Goal: Transaction & Acquisition: Purchase product/service

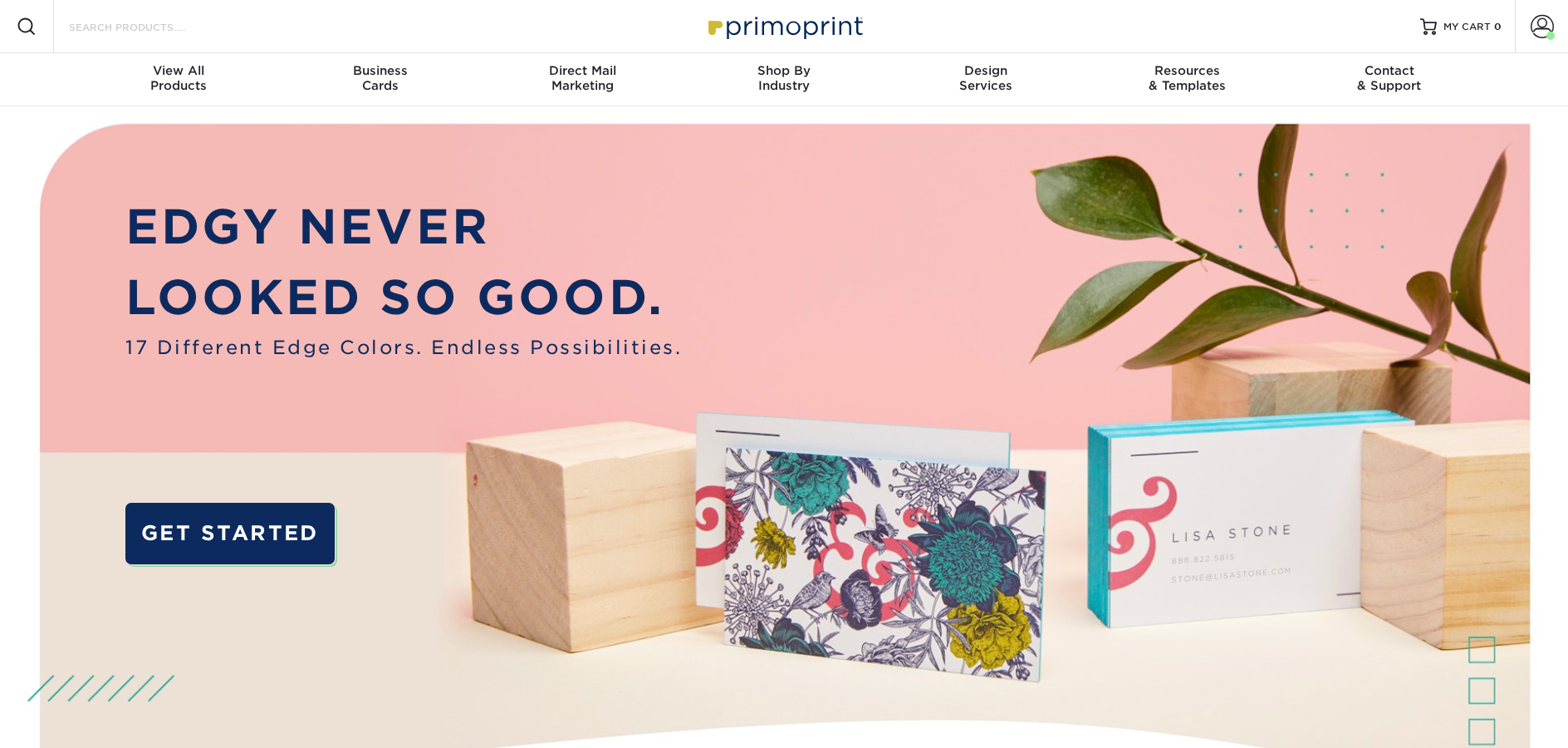
click at [126, 27] on input "Search Products" at bounding box center [148, 27] width 162 height 20
type input "r"
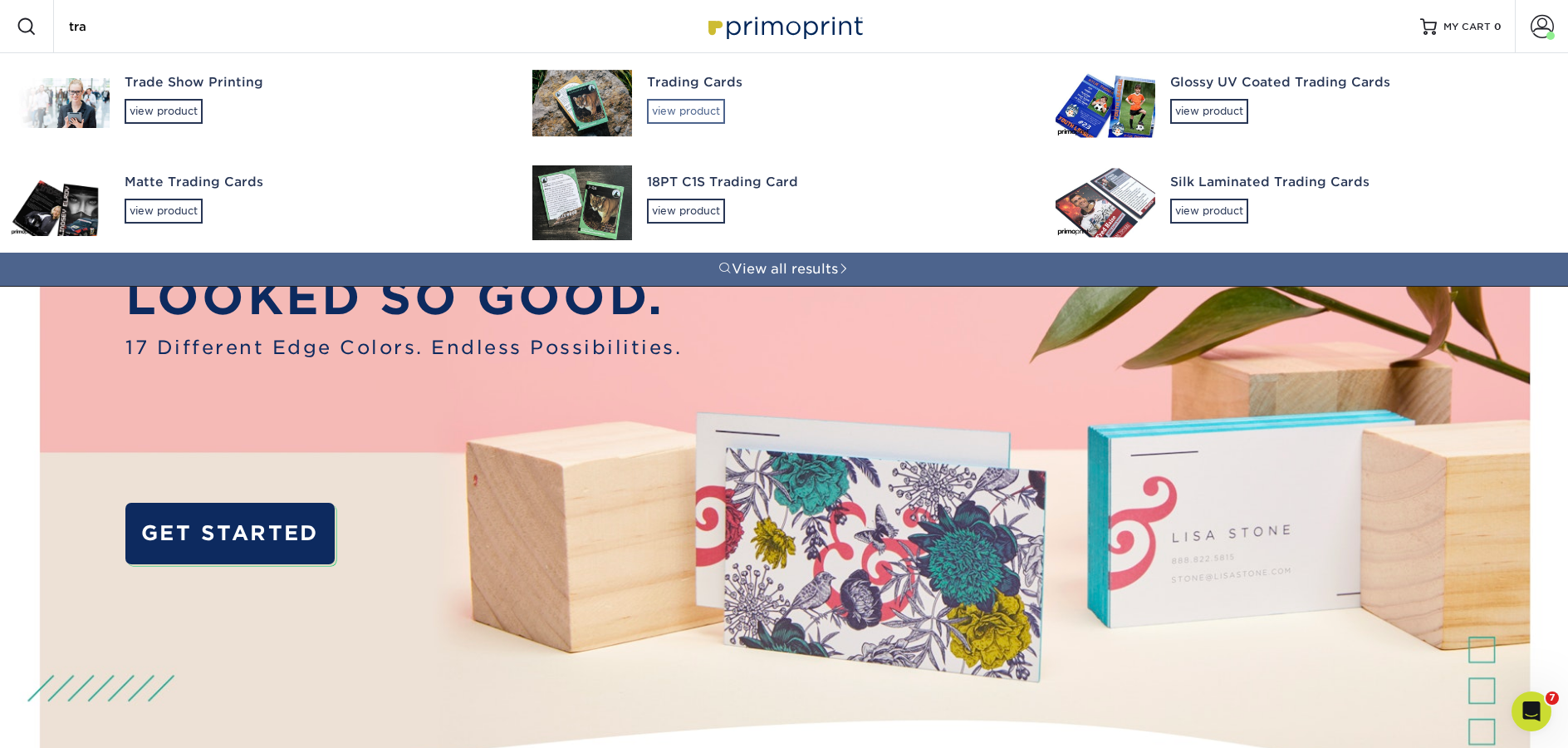
type input "tra"
click at [694, 111] on div "view product" at bounding box center [686, 111] width 78 height 25
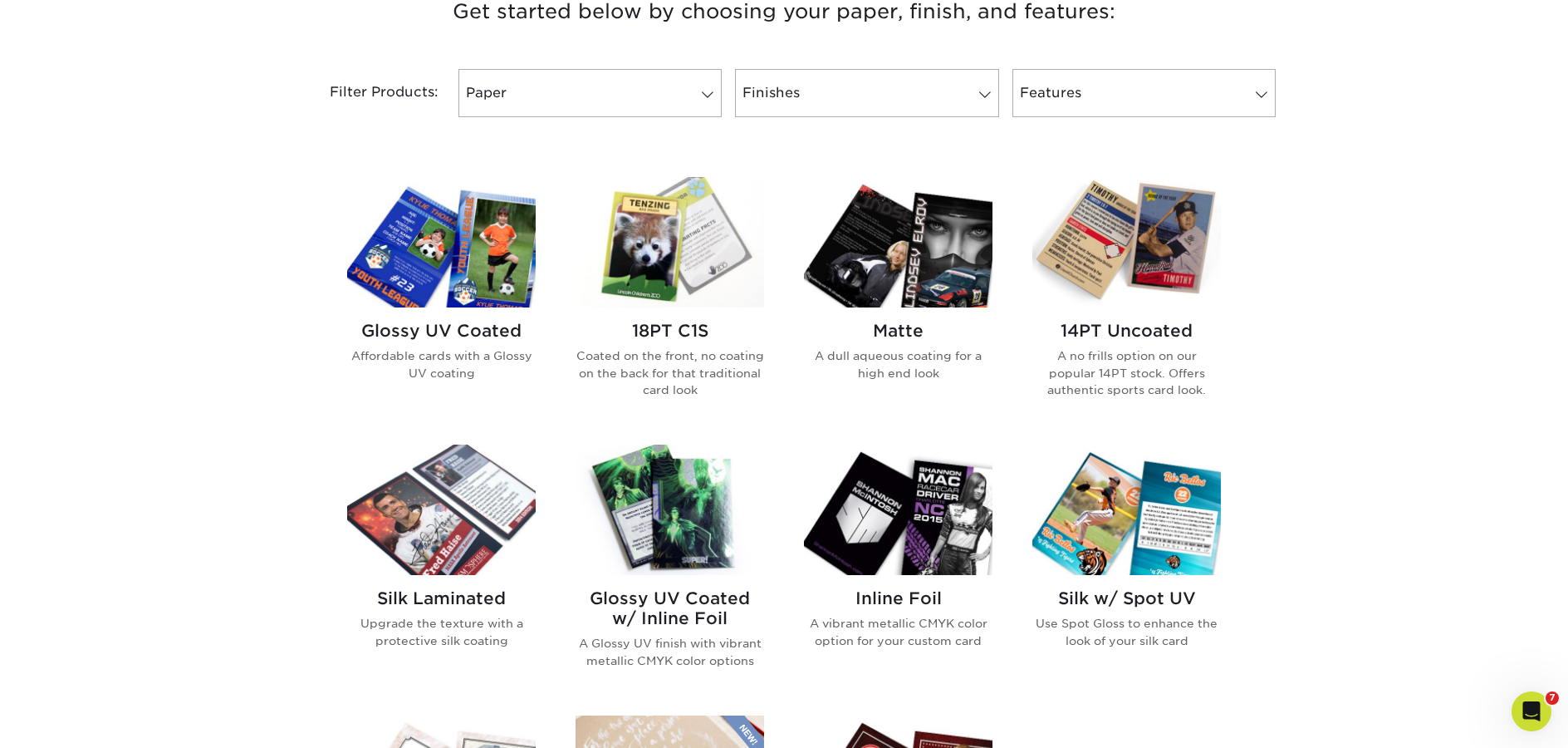
scroll to position [692, 0]
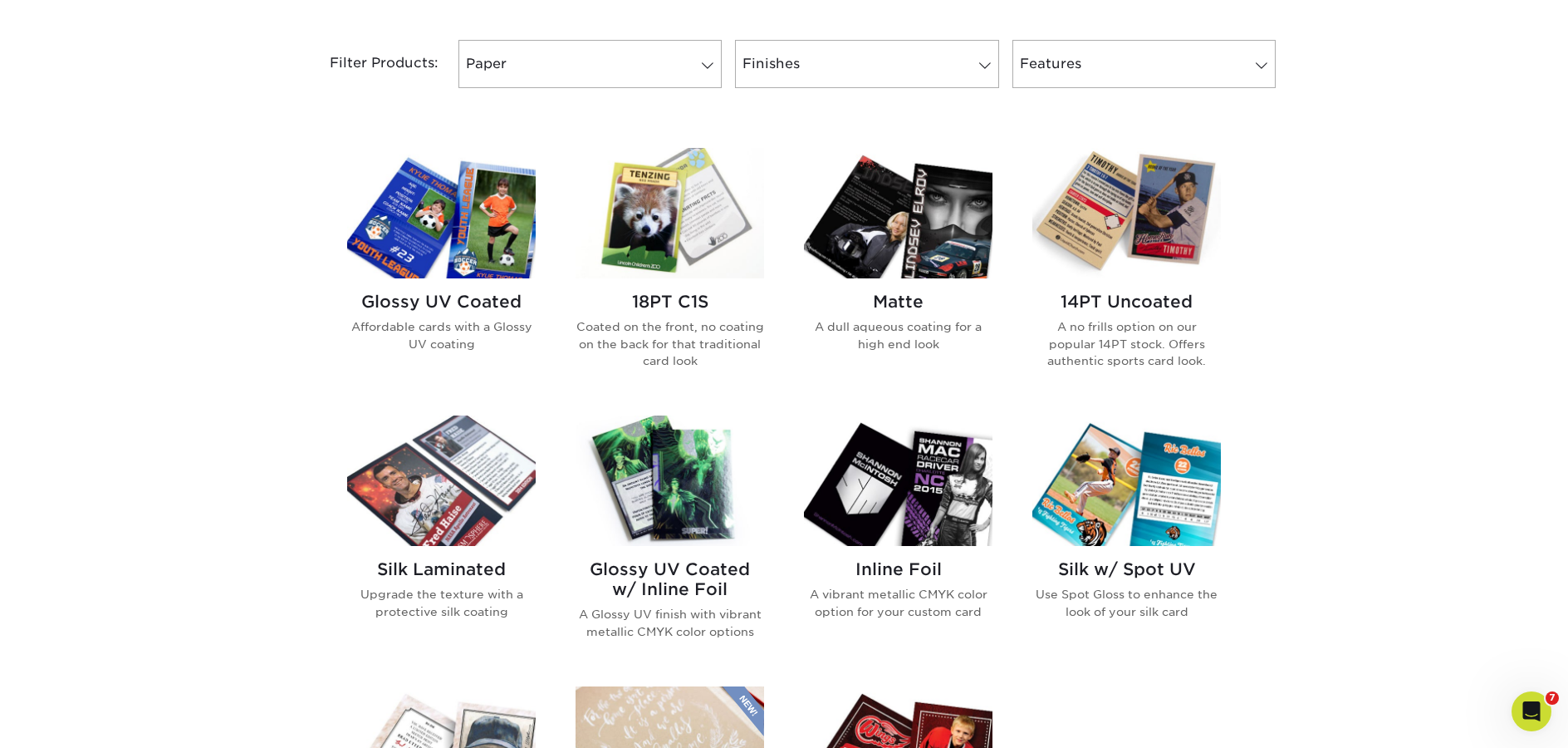
click at [513, 226] on img at bounding box center [441, 213] width 188 height 131
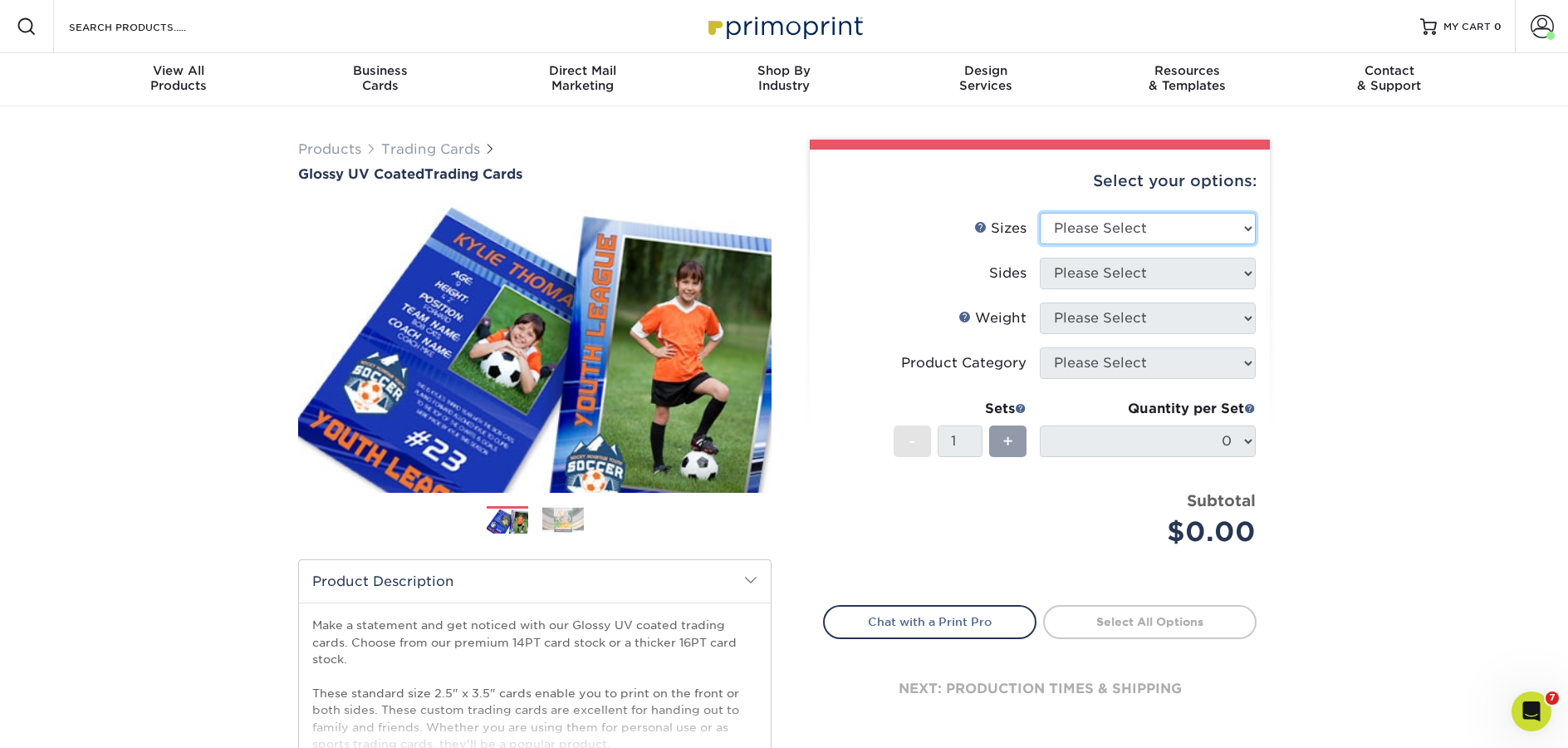
click at [1156, 227] on select "Please Select 2.5" x 3.5"" at bounding box center [1147, 229] width 216 height 32
click at [1039, 213] on select "Please Select 2.5" x 3.5"" at bounding box center [1147, 229] width 216 height 32
click at [1155, 241] on select "Please Select 2.5" x 3.5"" at bounding box center [1147, 229] width 216 height 32
select select "2.50x3.50"
click at [1039, 213] on select "Please Select 2.5" x 3.5"" at bounding box center [1147, 229] width 216 height 32
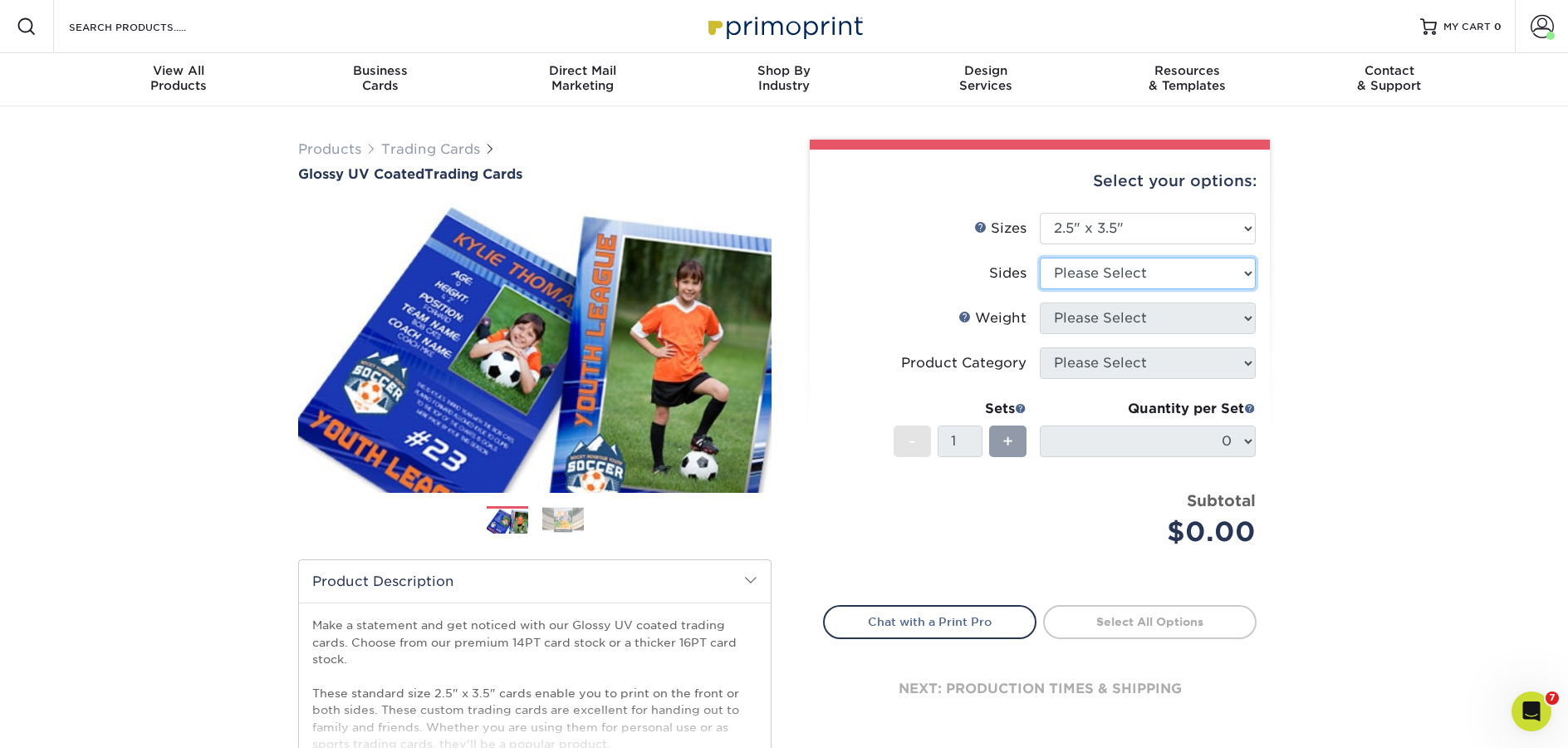
click at [1128, 269] on select "Please Select Print Both Sides Print Front Only" at bounding box center [1147, 273] width 216 height 32
select select "13abbda7-1d64-4f25-8bb2-c179b224825d"
click at [1039, 257] on select "Please Select Print Both Sides Print Front Only" at bounding box center [1147, 273] width 216 height 32
click at [1141, 324] on select "Please Select 16PT 14PT 18PT C1S" at bounding box center [1147, 318] width 216 height 32
select select "14PT"
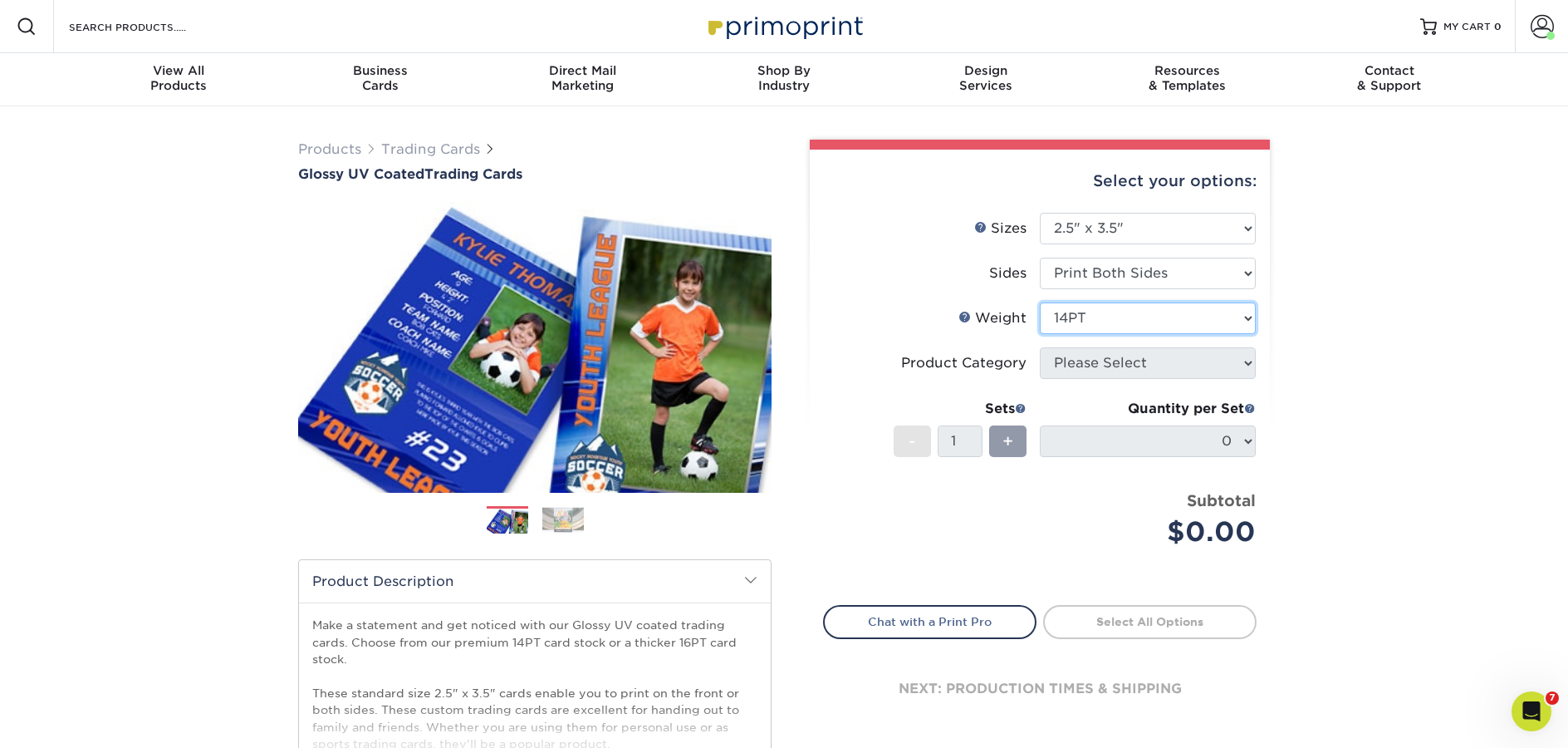
click at [1039, 302] on select "Please Select 16PT 14PT 18PT C1S" at bounding box center [1147, 318] width 216 height 32
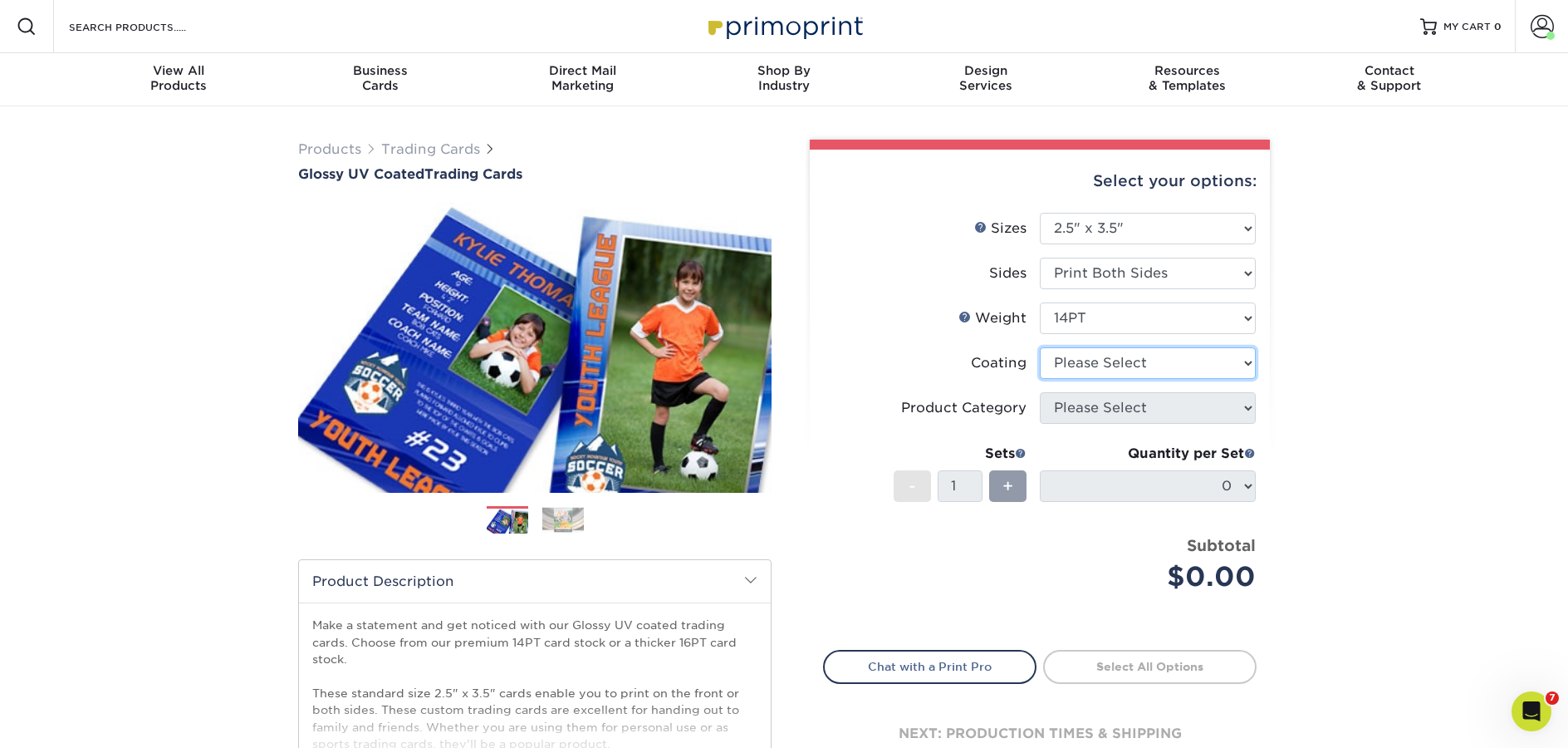
click at [1184, 358] on select at bounding box center [1147, 363] width 216 height 32
select select "1e8116af-acfc-44b1-83dc-8181aa338834"
click at [1039, 347] on select at bounding box center [1147, 363] width 216 height 32
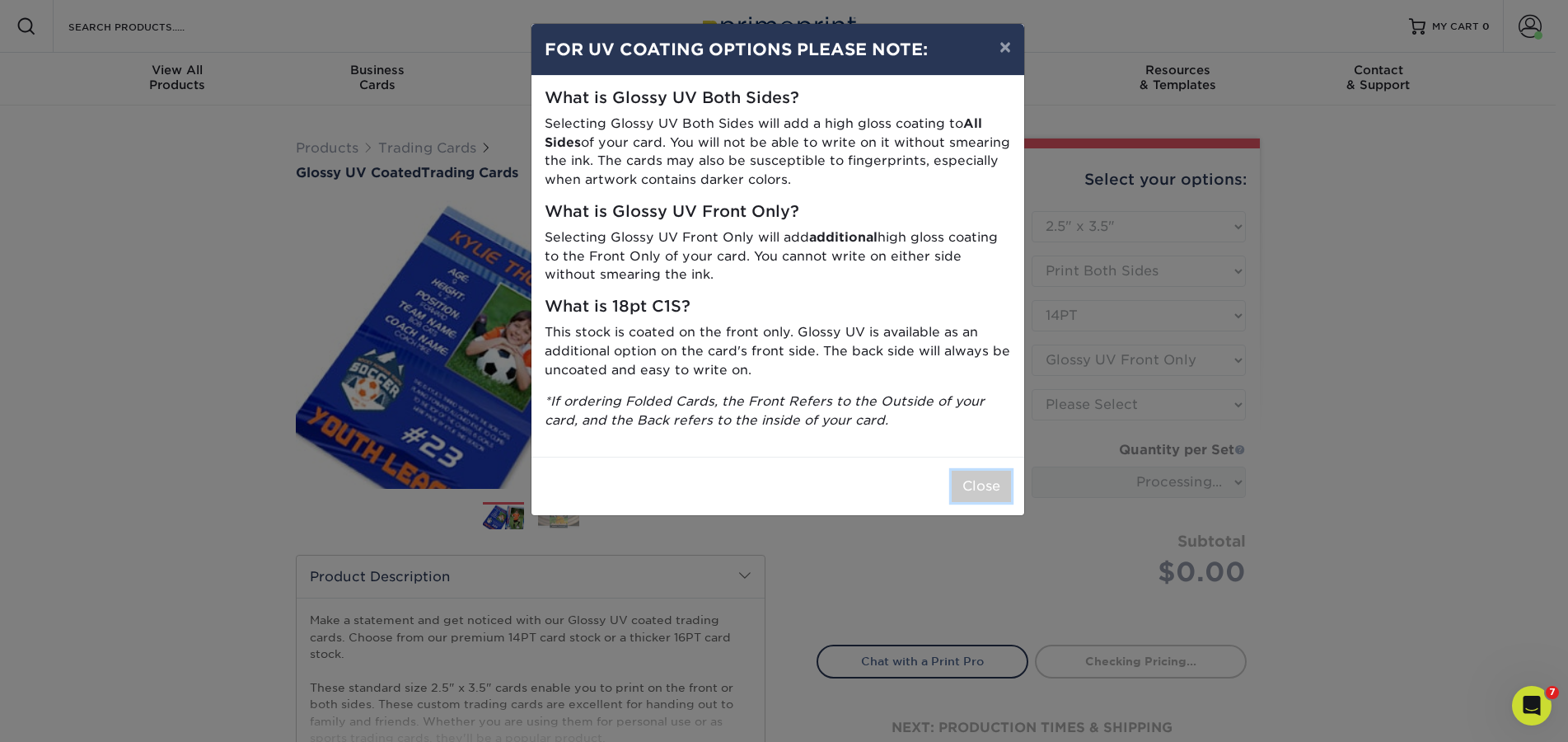
click at [984, 487] on button "Close" at bounding box center [981, 486] width 60 height 32
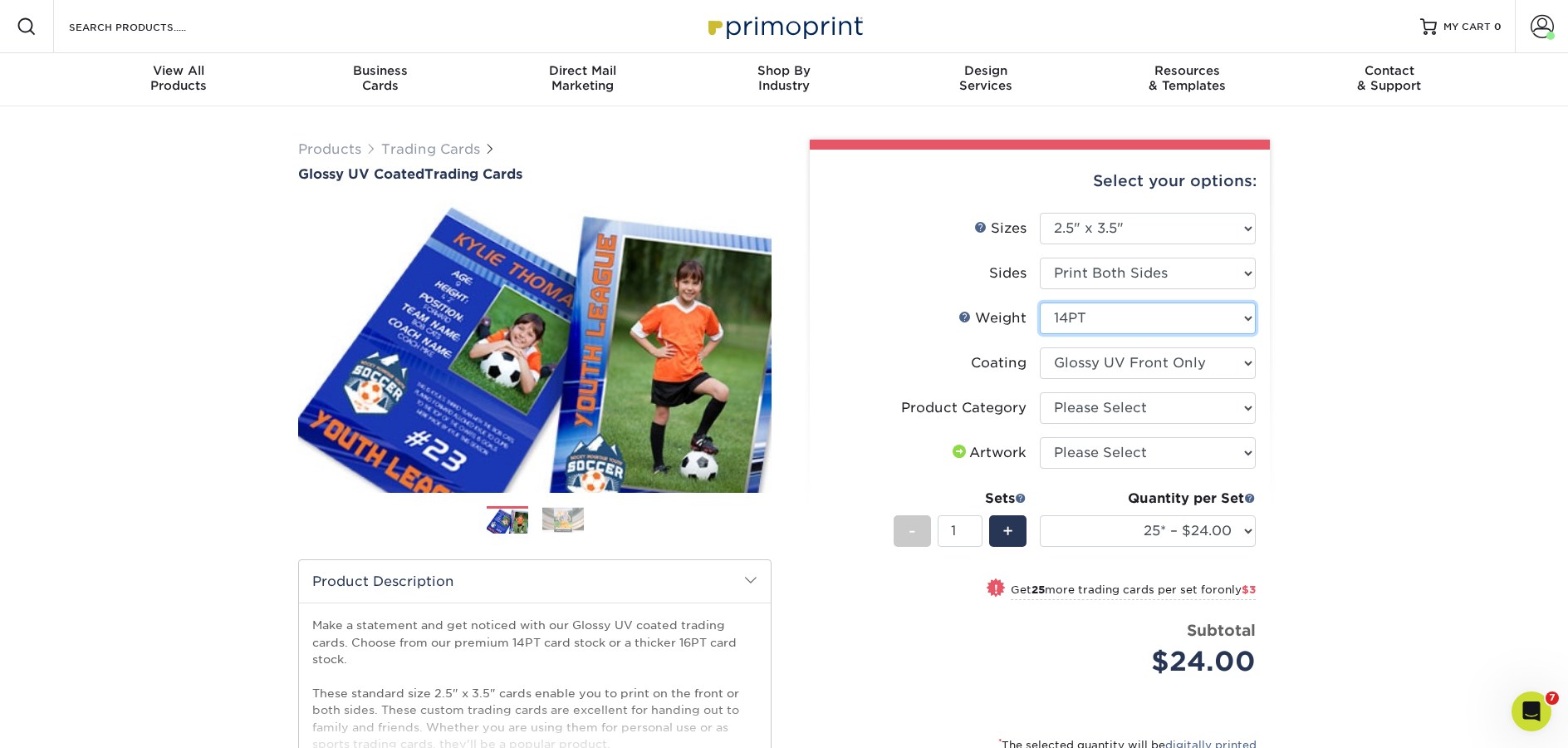
click at [1184, 323] on select "Please Select 16PT 14PT 18PT C1S" at bounding box center [1147, 318] width 216 height 32
select select "16PT"
click at [1039, 302] on select "Please Select 16PT 14PT 18PT C1S" at bounding box center [1147, 318] width 216 height 32
select select
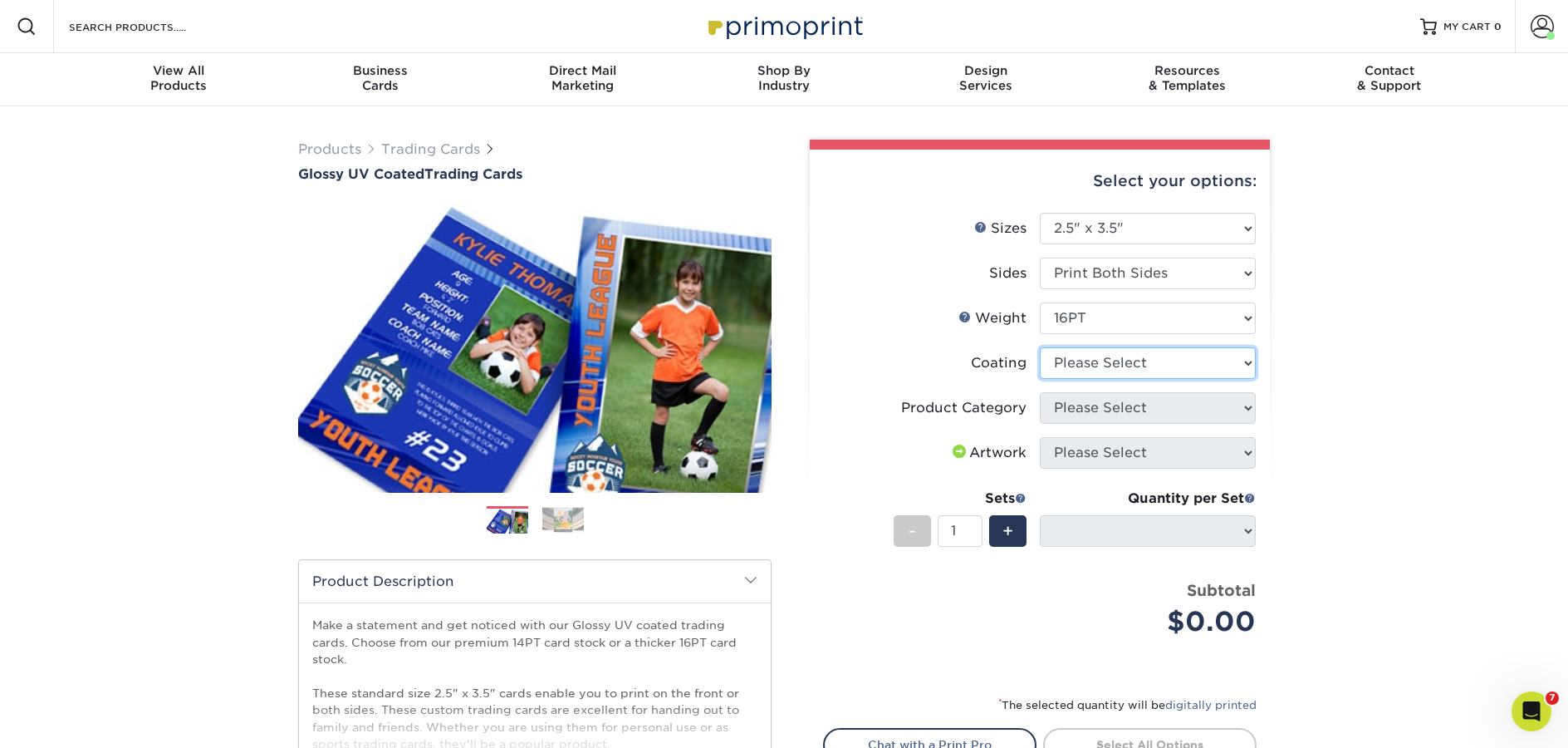
click at [1184, 361] on select at bounding box center [1147, 363] width 216 height 32
select select "1e8116af-acfc-44b1-83dc-8181aa338834"
click at [1039, 347] on select at bounding box center [1147, 363] width 216 height 32
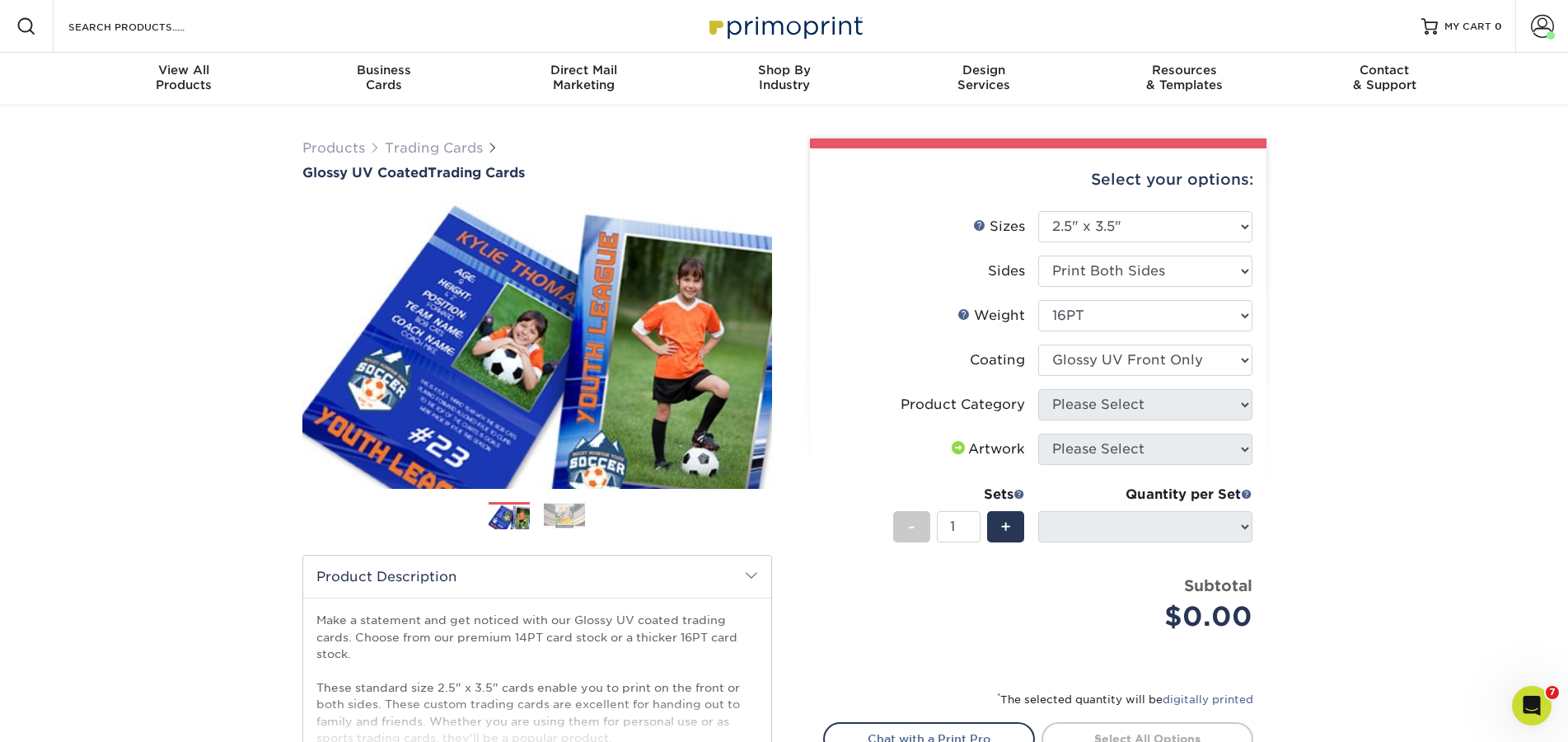
select select "-1"
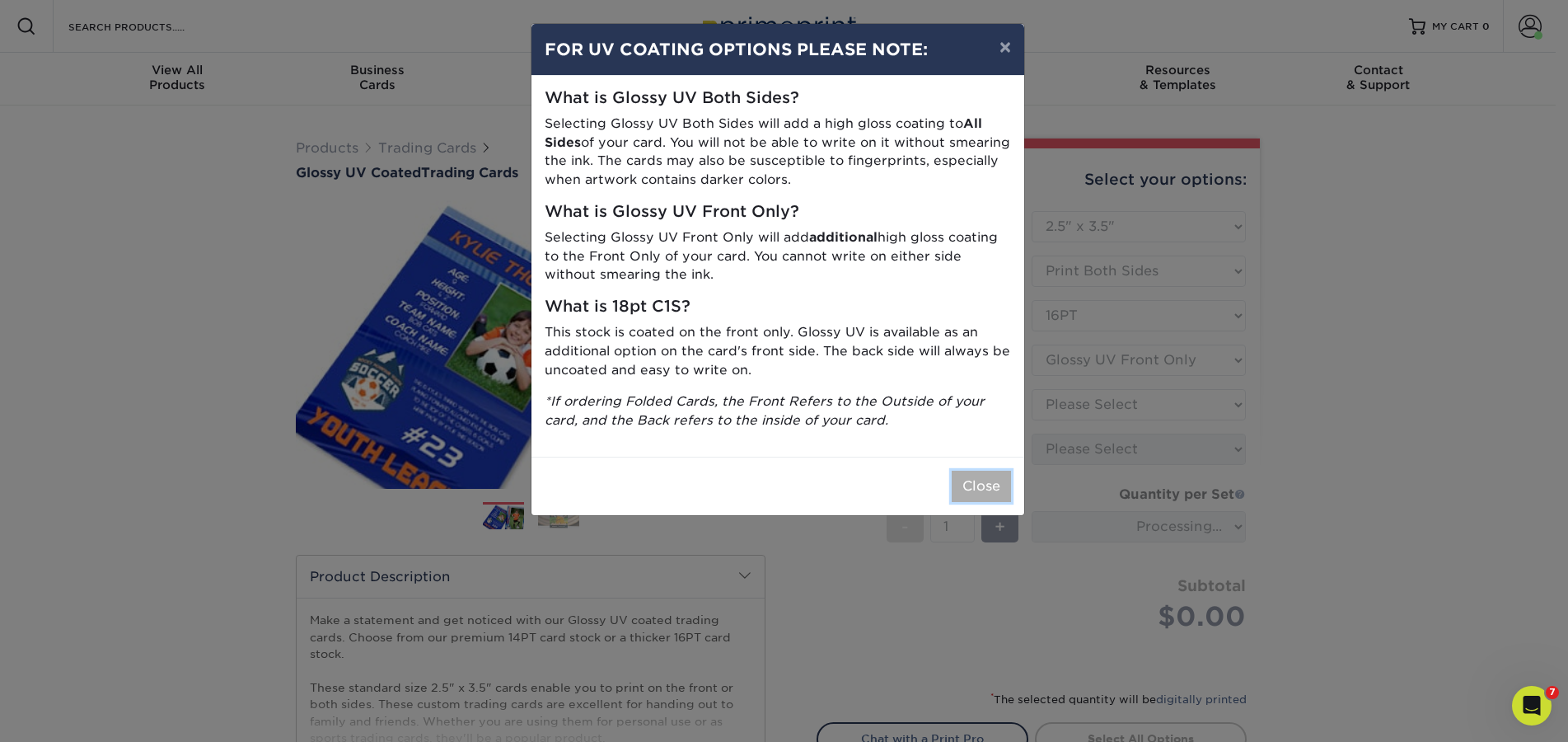
click at [966, 484] on button "Close" at bounding box center [981, 486] width 60 height 32
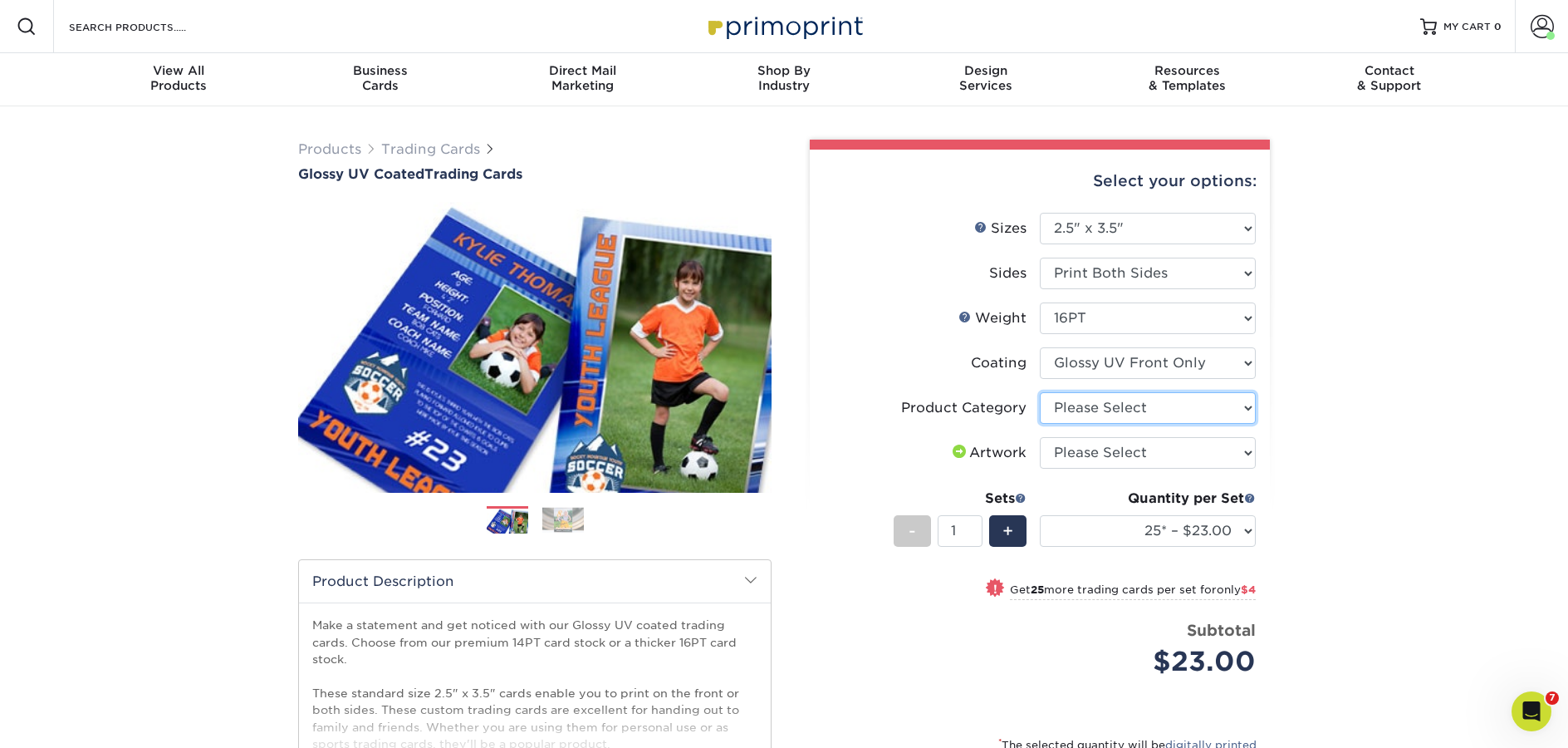
click at [1103, 408] on select "Please Select Trading Cards" at bounding box center [1147, 408] width 216 height 32
select select "c2f9bce9-36c2-409d-b101-c29d9d031e18"
click at [1039, 392] on select "Please Select Trading Cards" at bounding box center [1147, 408] width 216 height 32
click at [1115, 448] on select "Please Select I will upload files I need a design - $100" at bounding box center [1147, 453] width 216 height 32
select select "upload"
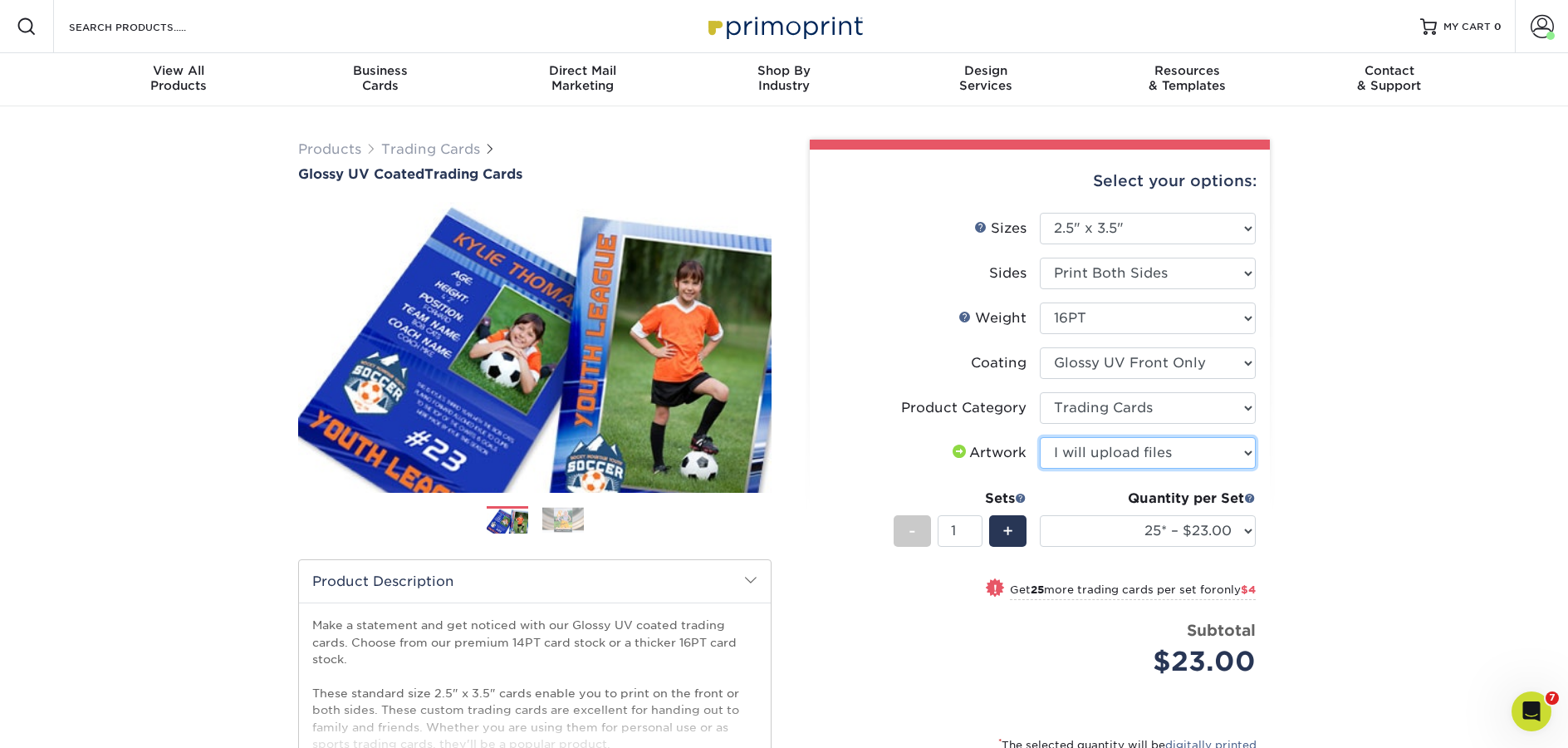
click at [1039, 437] on select "Please Select I will upload files I need a design - $100" at bounding box center [1147, 453] width 216 height 32
click at [1245, 535] on select "25* – $23.00 50* – $27.00 75* – $33.00 100* – $37.00 250* – $47.00 500 – $58.00…" at bounding box center [1147, 531] width 216 height 32
click at [439, 153] on link "Trading Cards" at bounding box center [430, 149] width 99 height 16
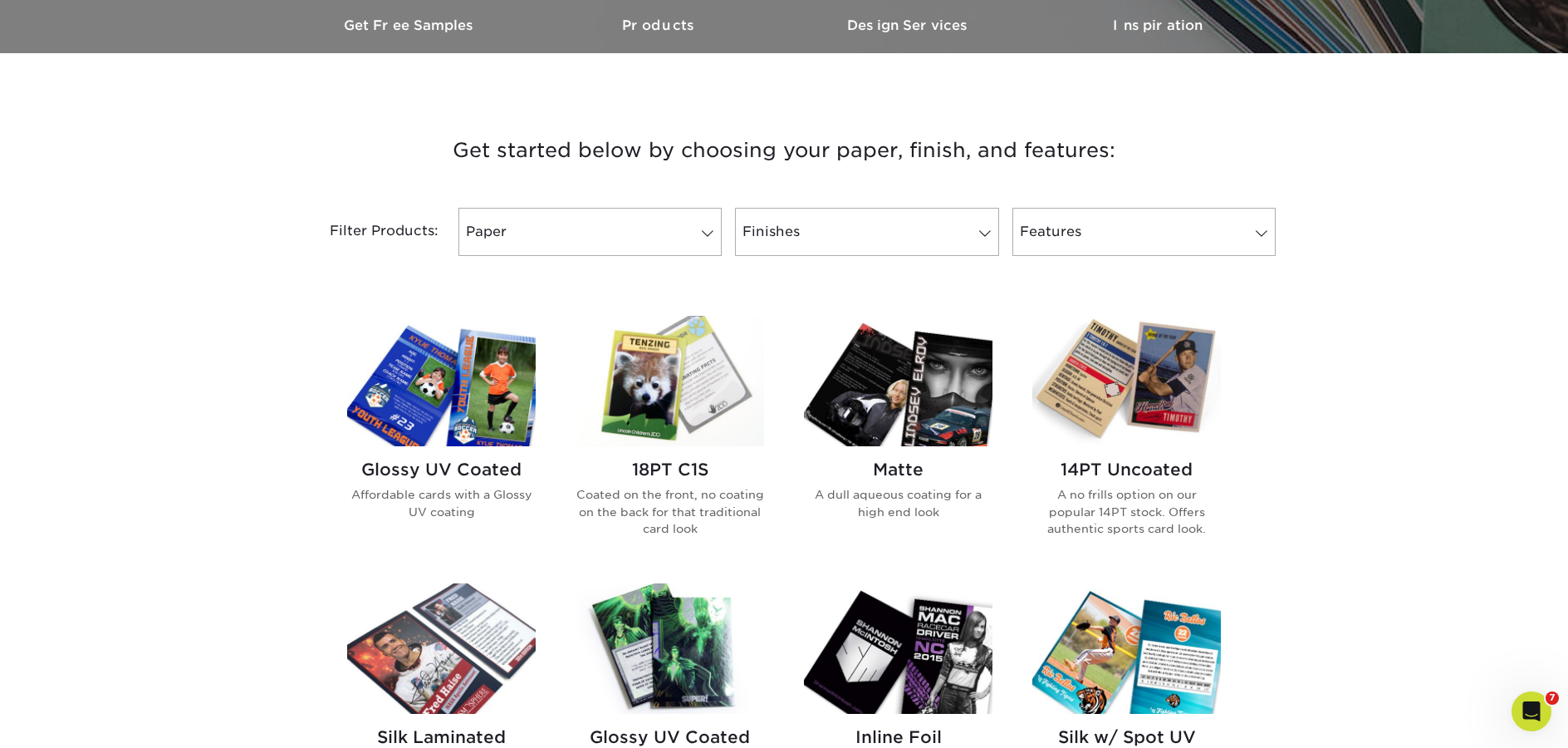
click at [681, 398] on img at bounding box center [669, 381] width 188 height 131
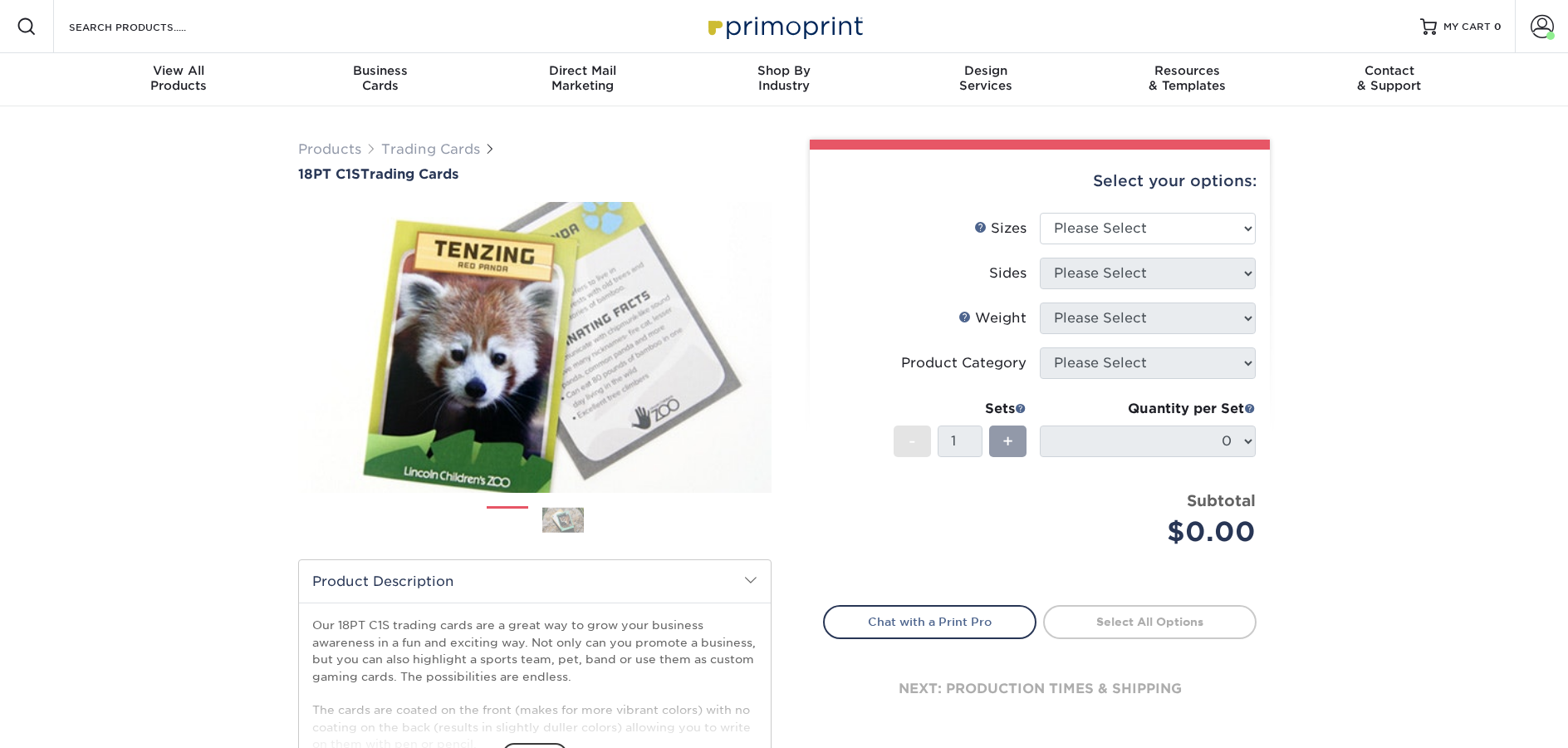
click at [1117, 249] on li "Sizes Help Sizes Please Select 2.5" x 3.5"" at bounding box center [1039, 235] width 432 height 45
click at [1115, 233] on select "Please Select 2.5" x 3.5"" at bounding box center [1147, 229] width 216 height 32
select select "2.50x3.50"
click at [1039, 213] on select "Please Select 2.5" x 3.5"" at bounding box center [1147, 229] width 216 height 32
drag, startPoint x: 1115, startPoint y: 233, endPoint x: 1104, endPoint y: 270, distance: 38.6
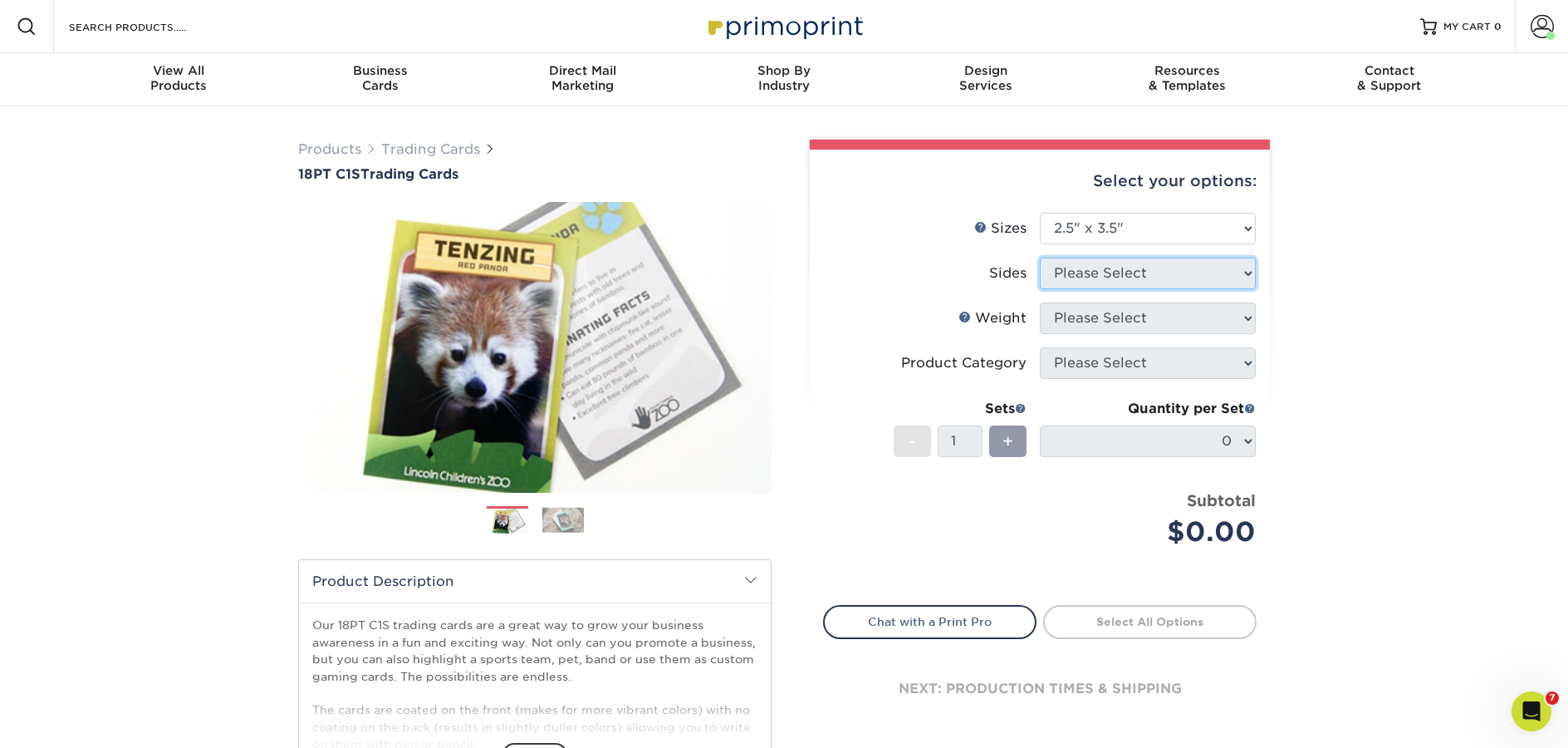
click at [1104, 269] on select "Please Select" at bounding box center [1147, 273] width 216 height 32
select select "13abbda7-1d64-4f25-8bb2-c179b224825d"
click at [1039, 257] on select "Please Select Print Both Sides Print Front Only" at bounding box center [1147, 273] width 216 height 32
click at [1101, 322] on select "Please Select" at bounding box center [1147, 318] width 216 height 32
select select "18PTC1S"
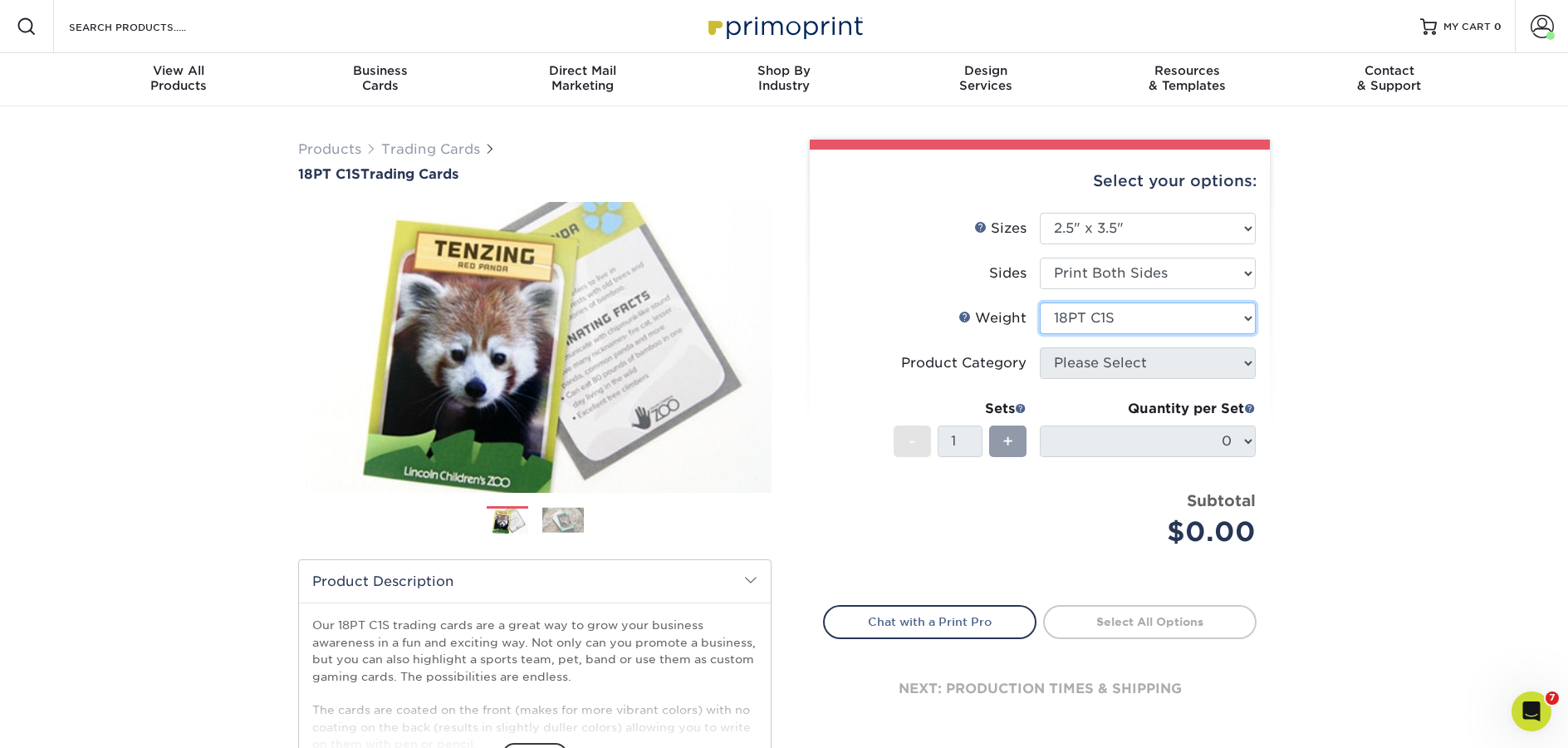
click at [1039, 302] on select "Please Select 18PT C1S" at bounding box center [1147, 318] width 216 height 32
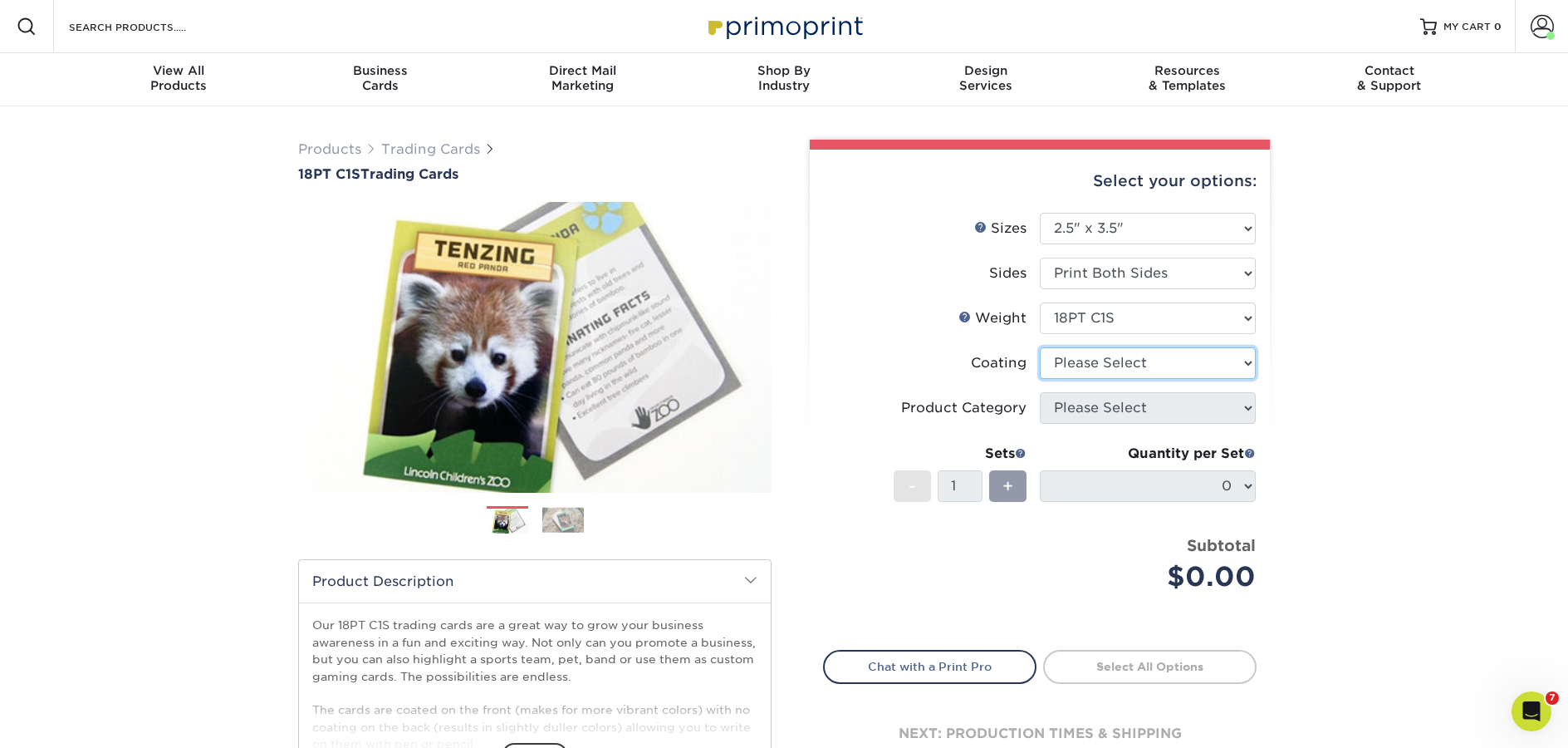
click at [1105, 363] on select at bounding box center [1147, 363] width 216 height 32
select select "3e7618de-abca-4bda-9f97-8b9129e913d8"
click at [1039, 347] on select at bounding box center [1147, 363] width 216 height 32
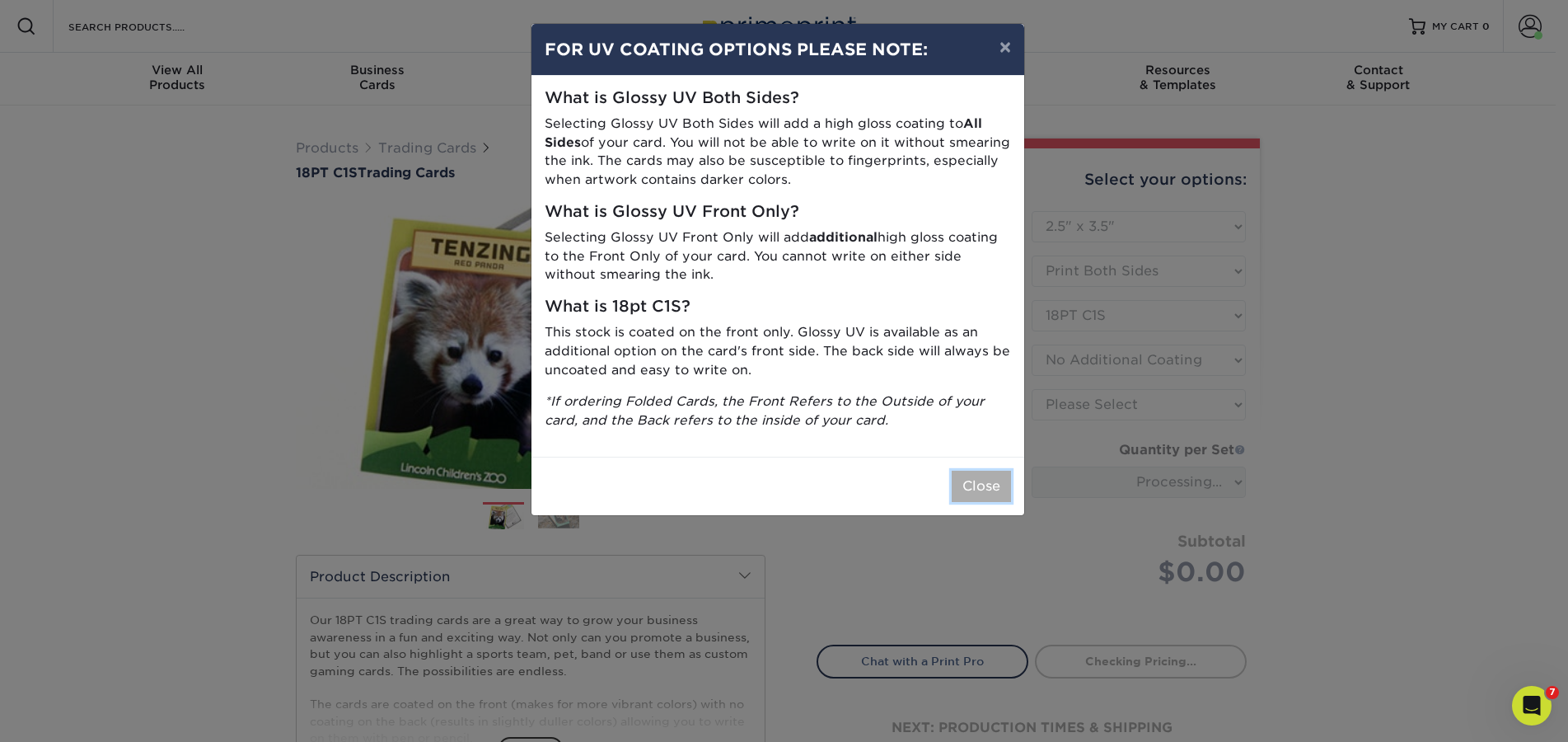
click at [994, 480] on button "Close" at bounding box center [981, 486] width 60 height 32
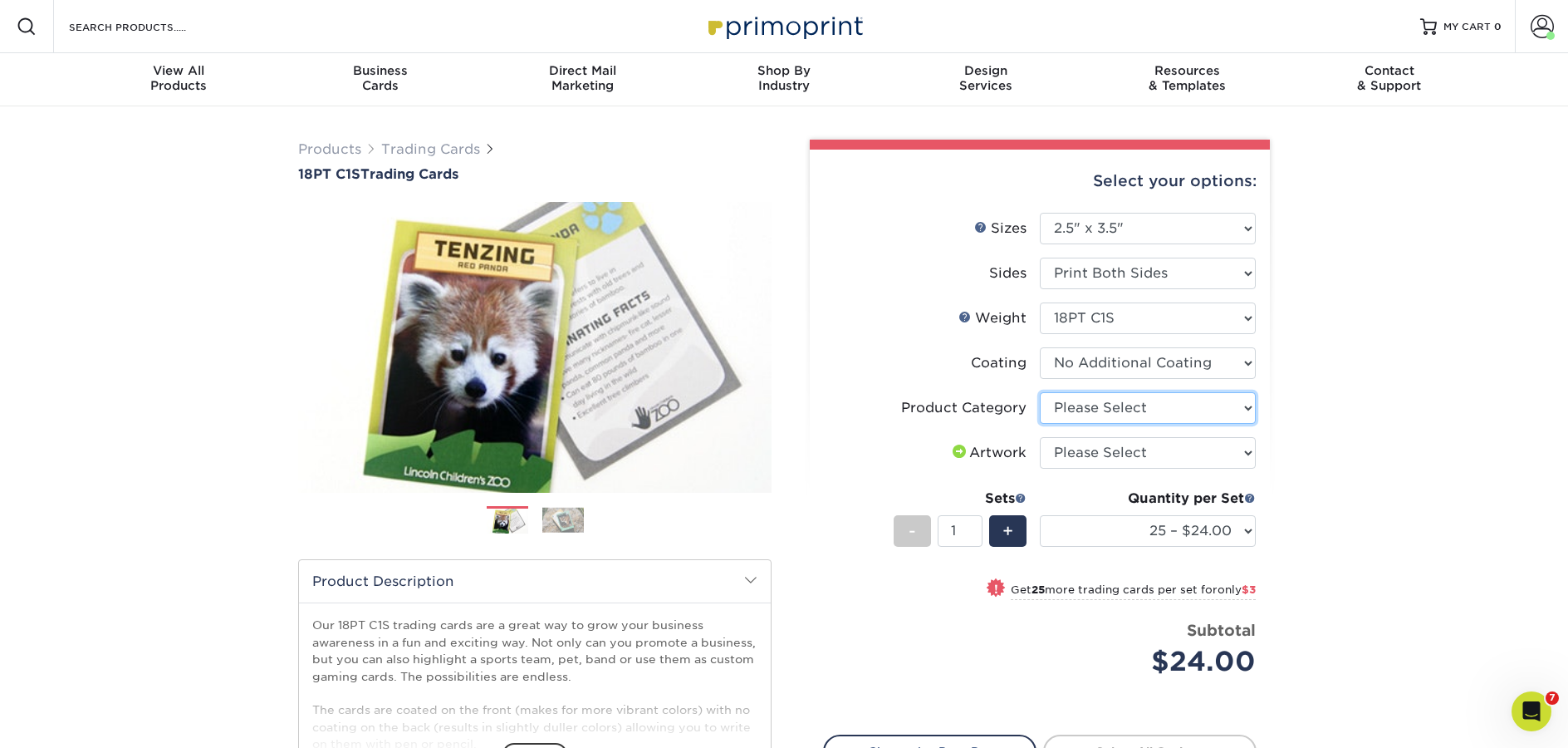
click at [1187, 414] on select "Please Select Trading Cards" at bounding box center [1147, 408] width 216 height 32
select select "c2f9bce9-36c2-409d-b101-c29d9d031e18"
click at [1039, 392] on select "Please Select Trading Cards" at bounding box center [1147, 408] width 216 height 32
click at [1157, 446] on select "Please Select I will upload files I need a design - $100" at bounding box center [1147, 453] width 216 height 32
select select "upload"
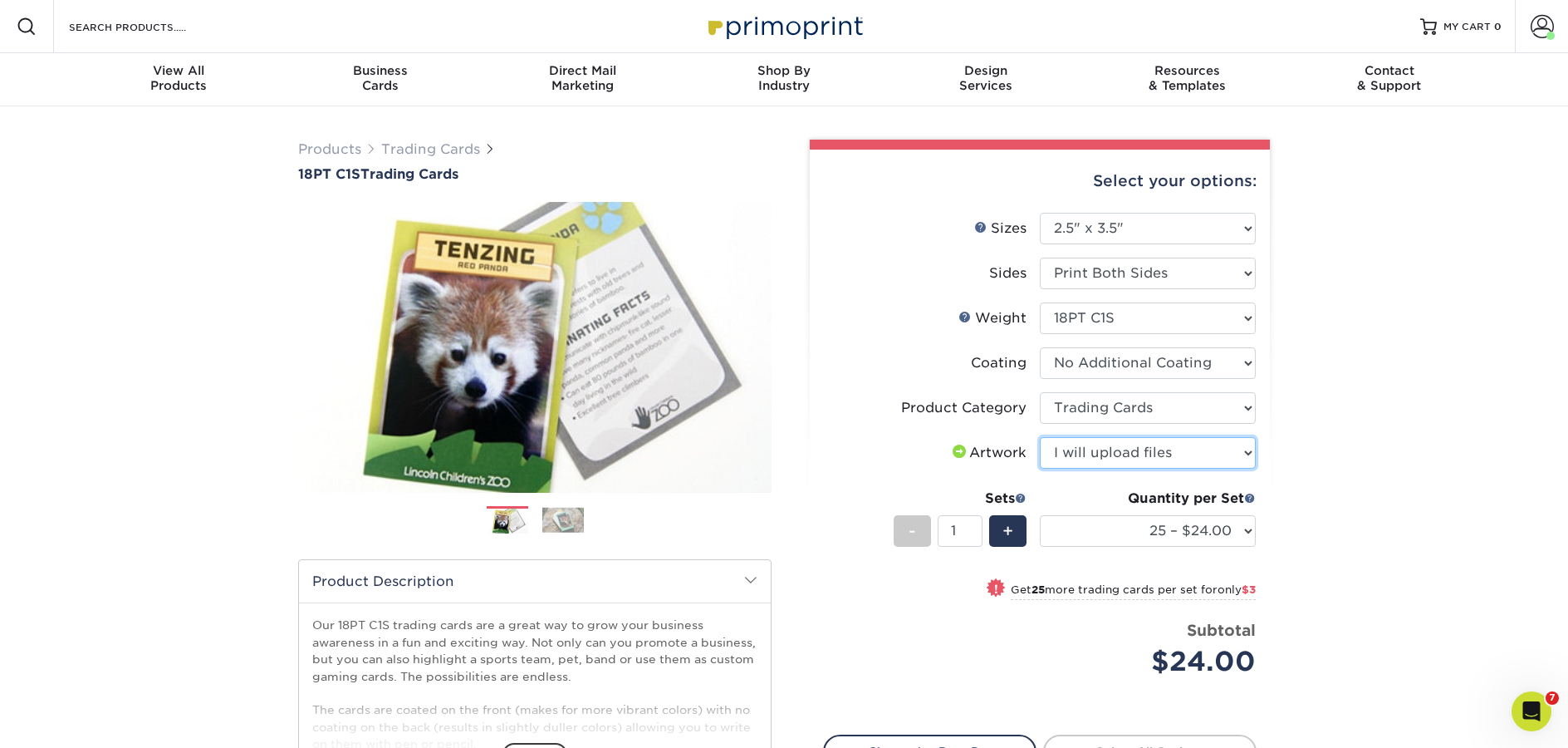
click at [1039, 437] on select "Please Select I will upload files I need a design - $100" at bounding box center [1147, 453] width 216 height 32
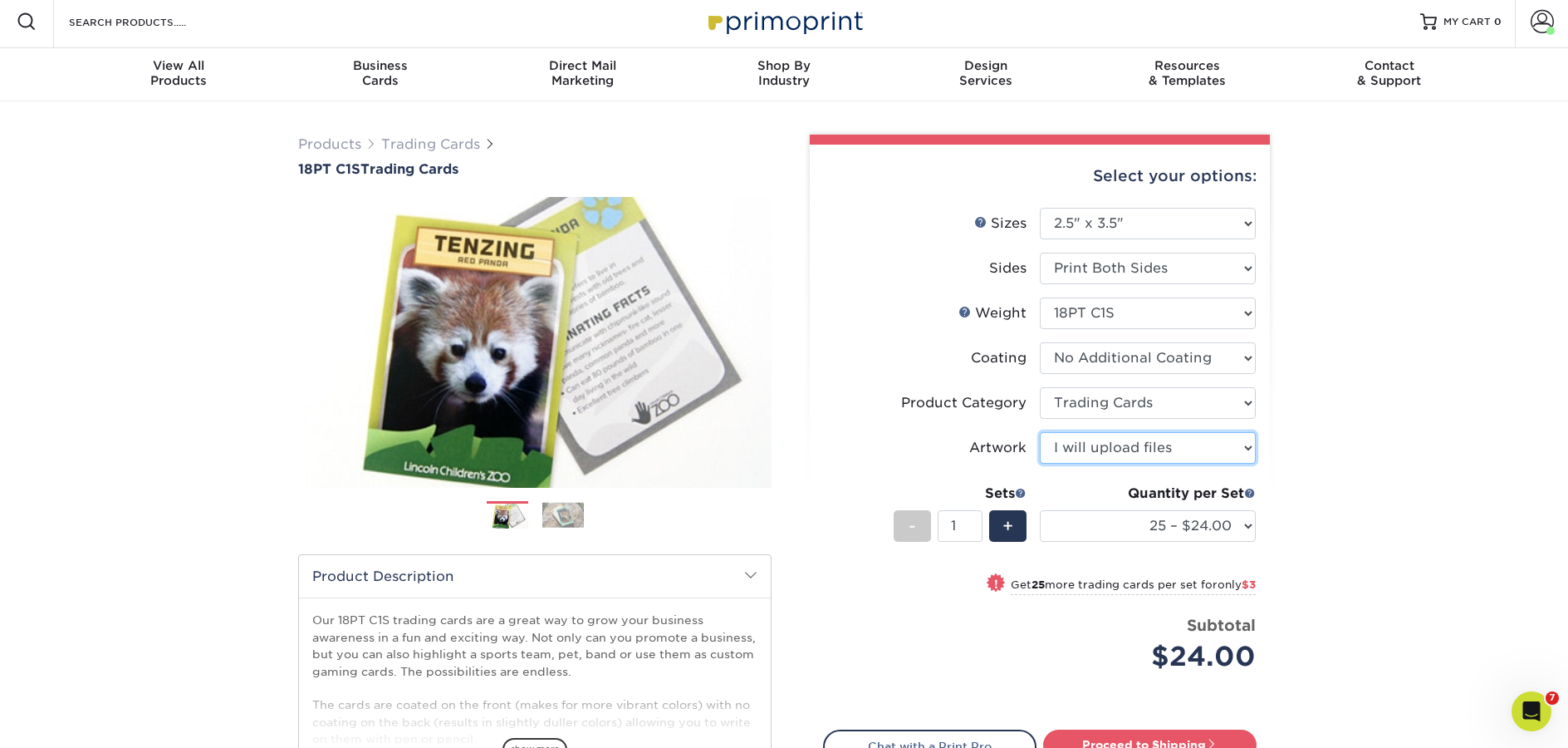
scroll to position [65, 0]
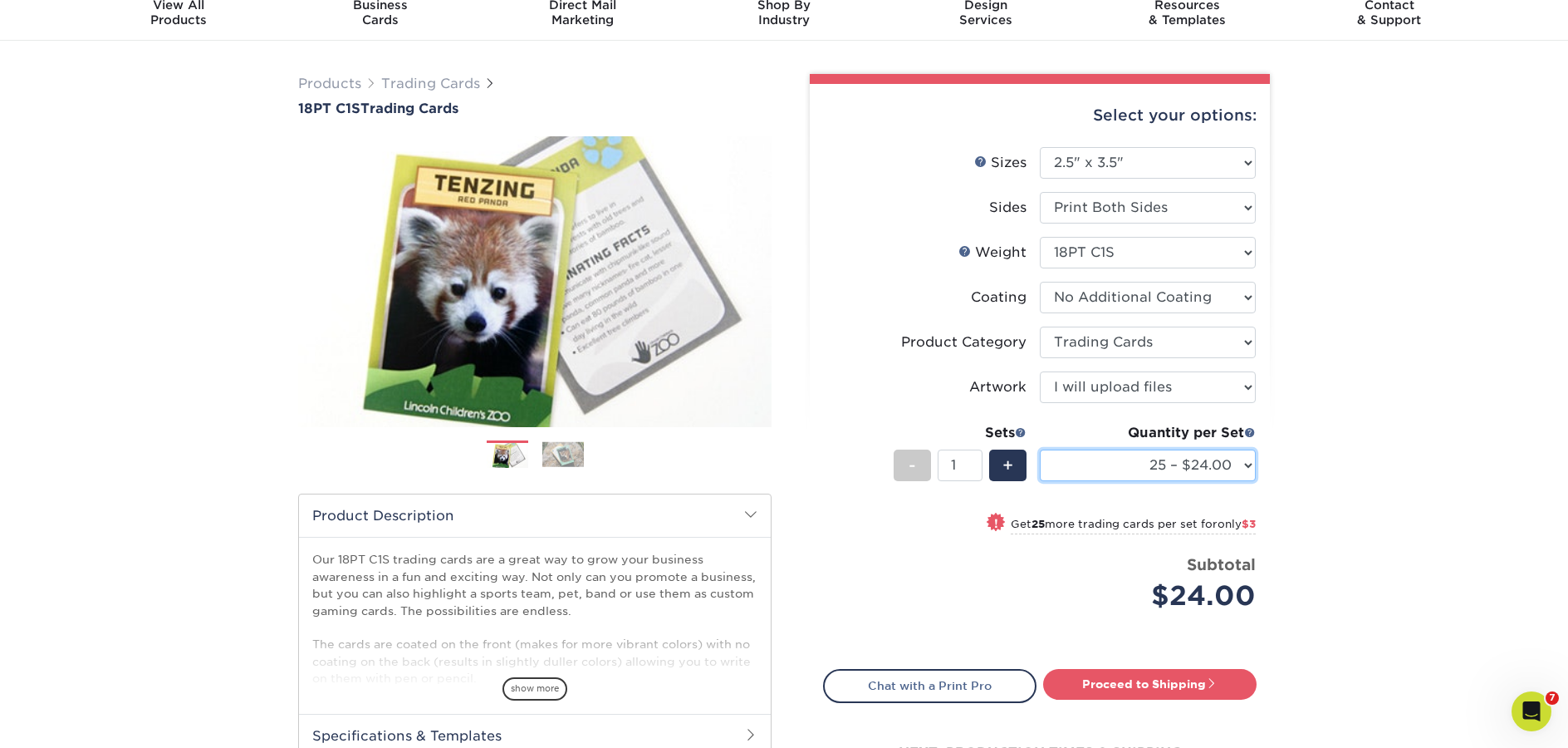
click at [1244, 469] on select "25 – $24.00 50 – $27.00 75 – $35.00 100 – $39.00 250 – $45.00 500 – $55.00 1000…" at bounding box center [1147, 465] width 216 height 32
click at [419, 77] on link "Trading Cards" at bounding box center [430, 83] width 99 height 16
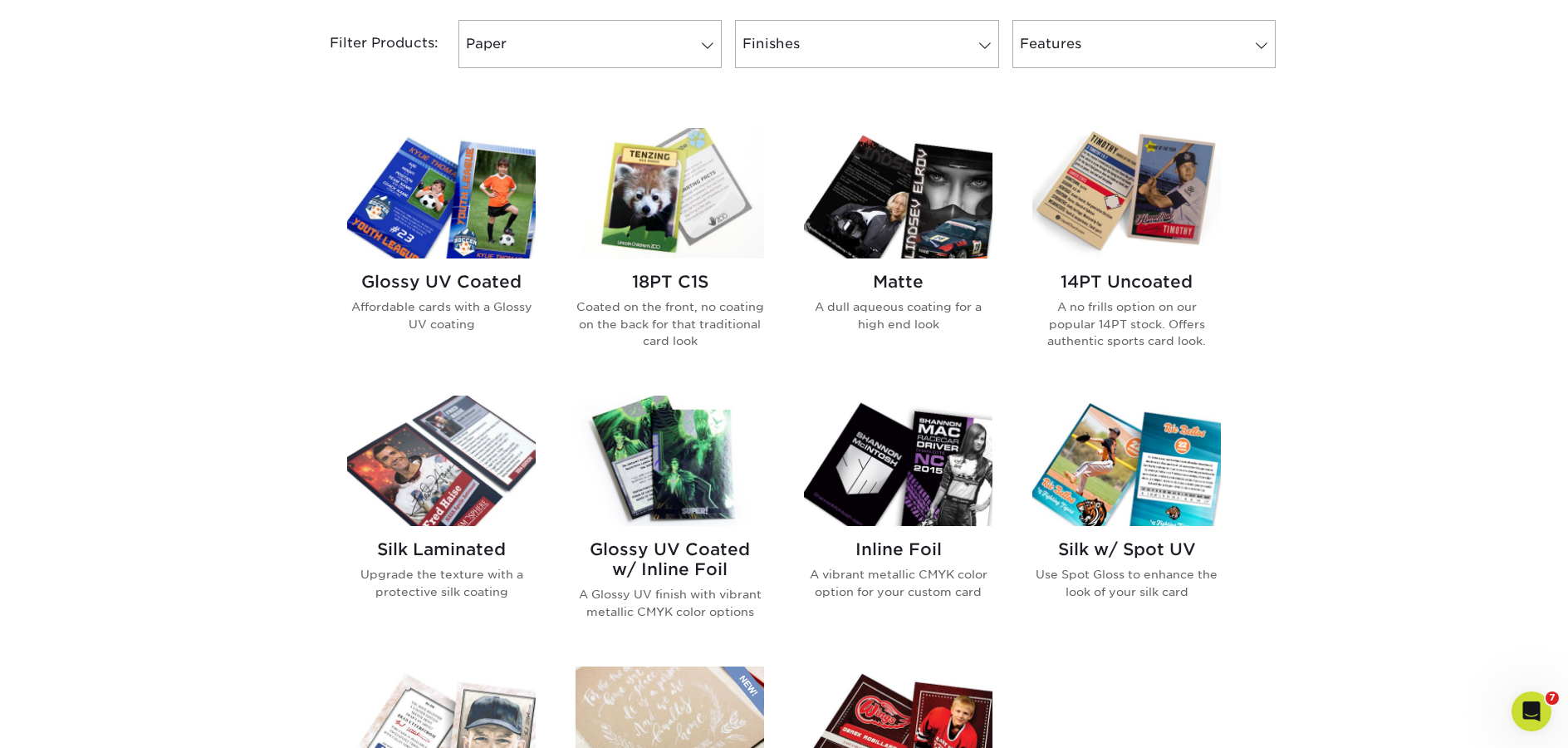
scroll to position [790, 0]
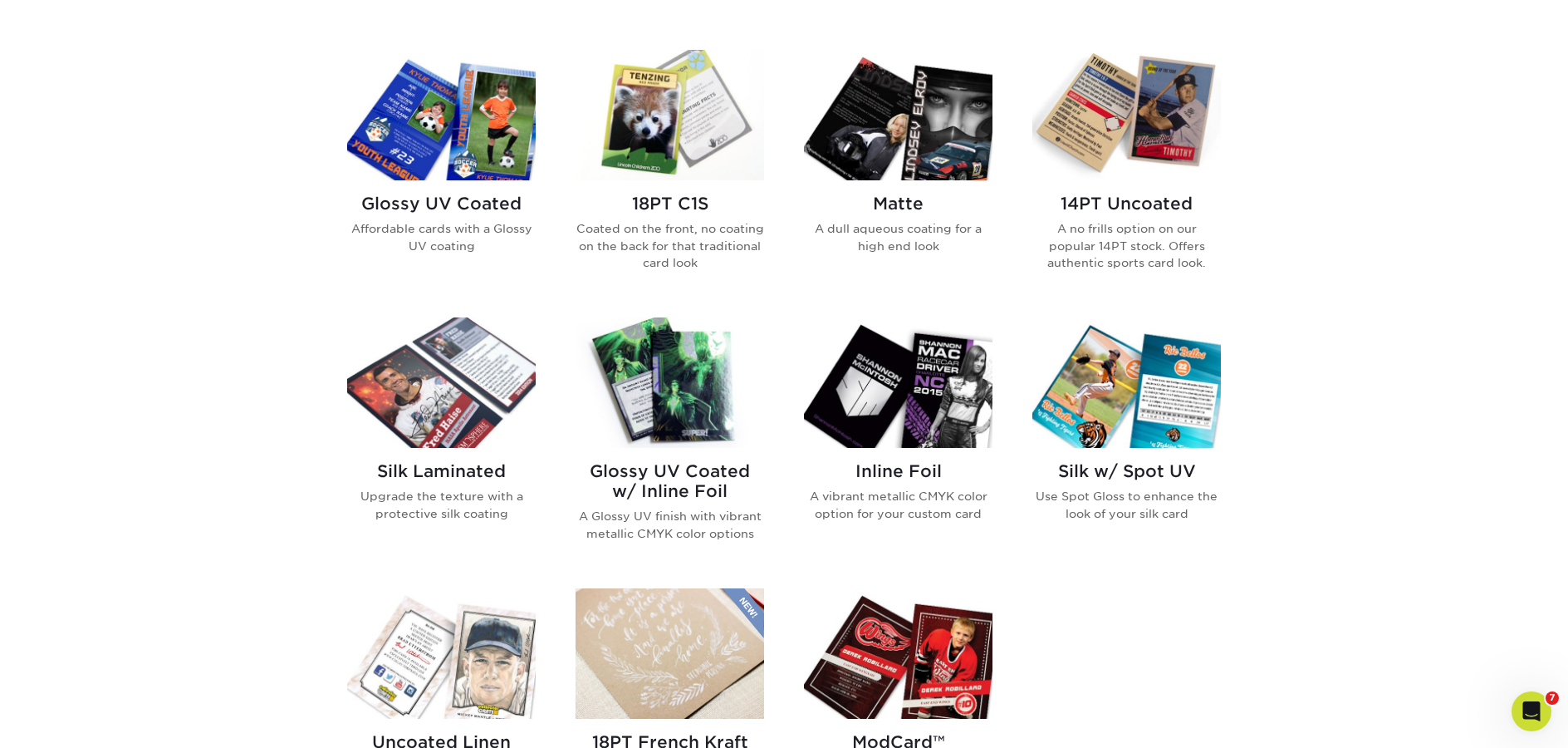
click at [443, 404] on img at bounding box center [441, 383] width 188 height 131
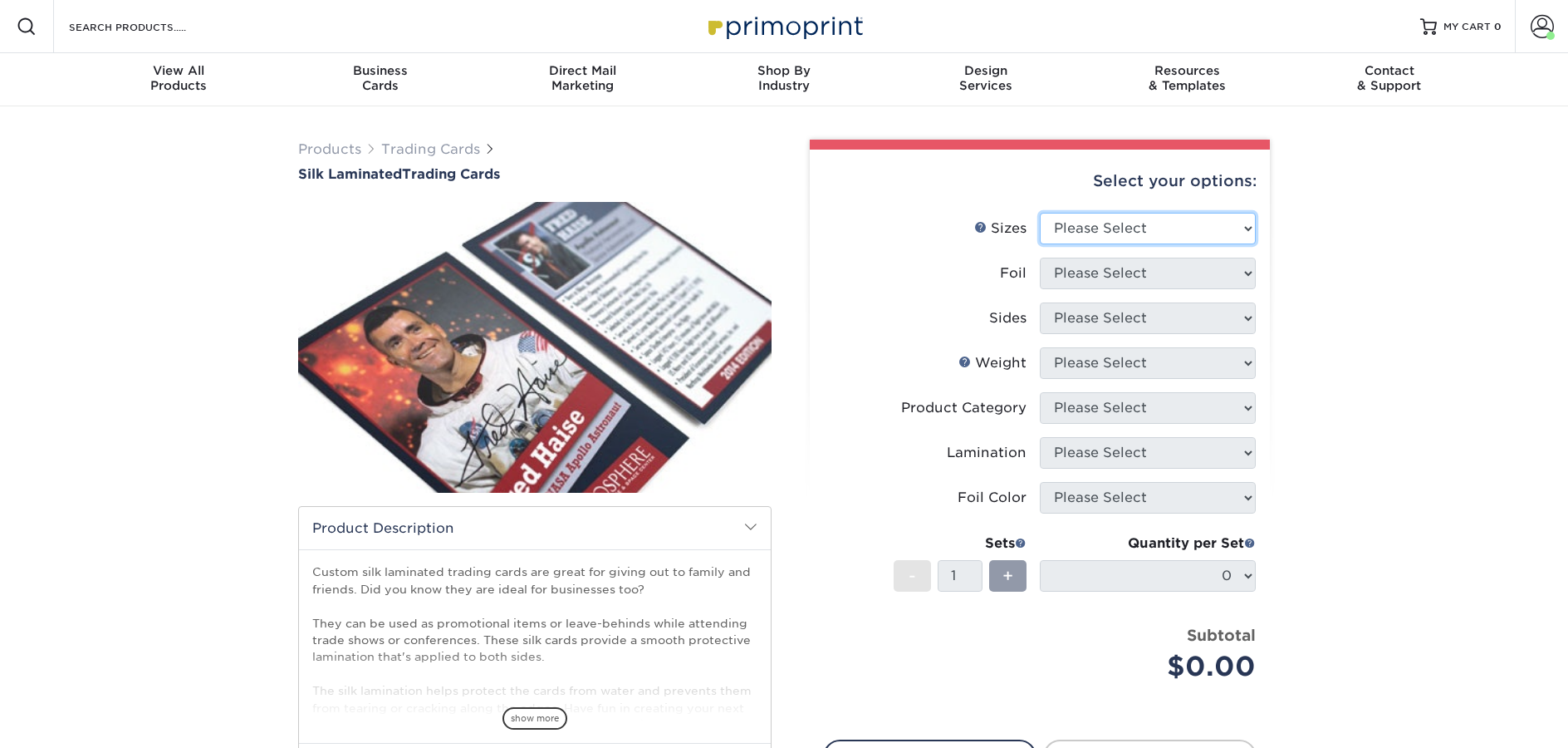
click at [1171, 230] on select "Please Select 2.5" x 3.5"" at bounding box center [1147, 229] width 216 height 32
select select "2.50x3.50"
click at [1039, 213] on select "Please Select 2.5" x 3.5"" at bounding box center [1147, 229] width 216 height 32
click at [1121, 269] on select "Please Select No Yes" at bounding box center [1147, 273] width 216 height 32
select select "0"
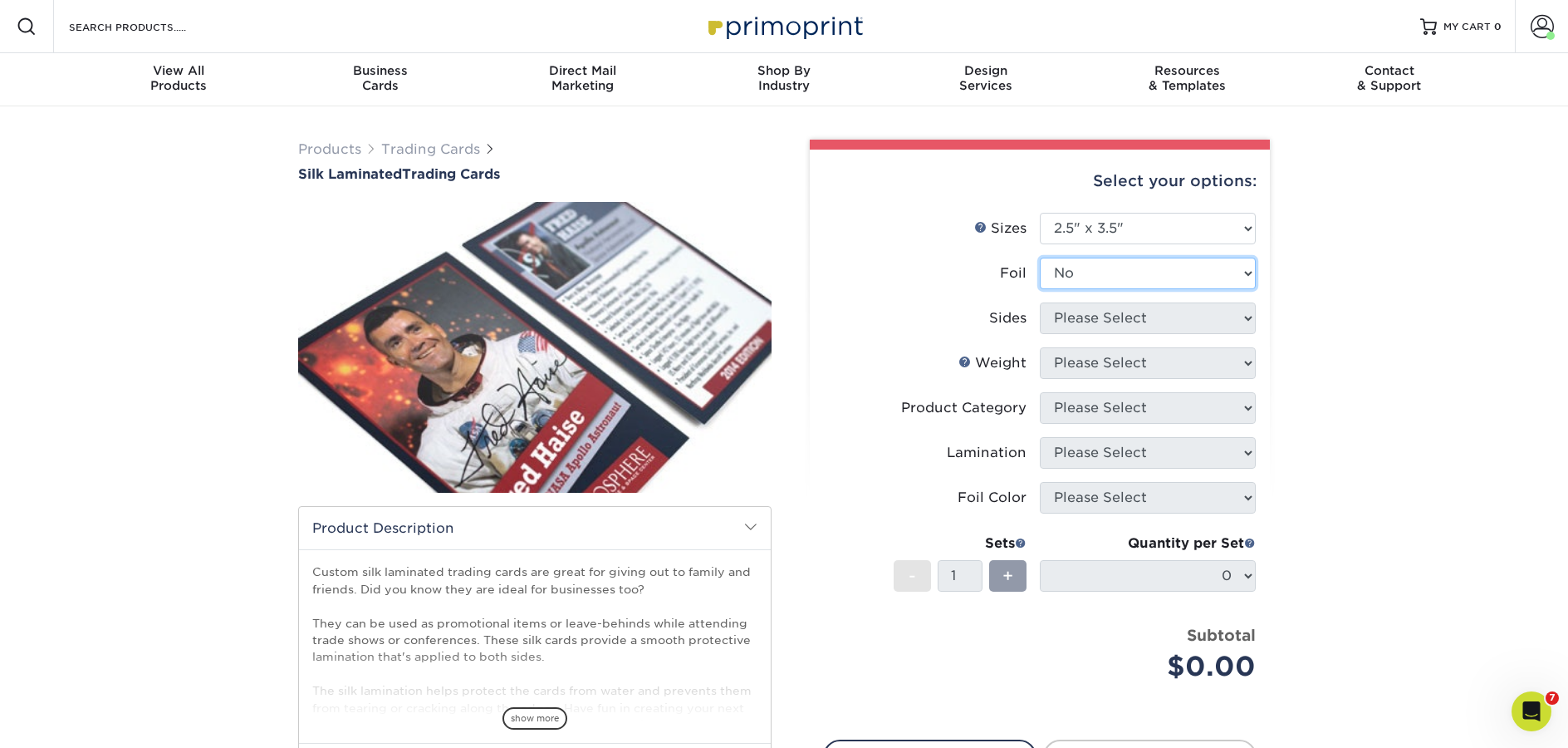
click at [1039, 257] on select "Please Select No Yes" at bounding box center [1147, 273] width 216 height 32
click at [1103, 318] on select "Please Select Print Both Sides Print Both Sides - Foil Both Sides Print Both Si…" at bounding box center [1147, 318] width 216 height 32
select select "13abbda7-1d64-4f25-8bb2-c179b224825d"
click at [1039, 302] on select "Please Select Print Both Sides Print Front Only" at bounding box center [1147, 318] width 216 height 32
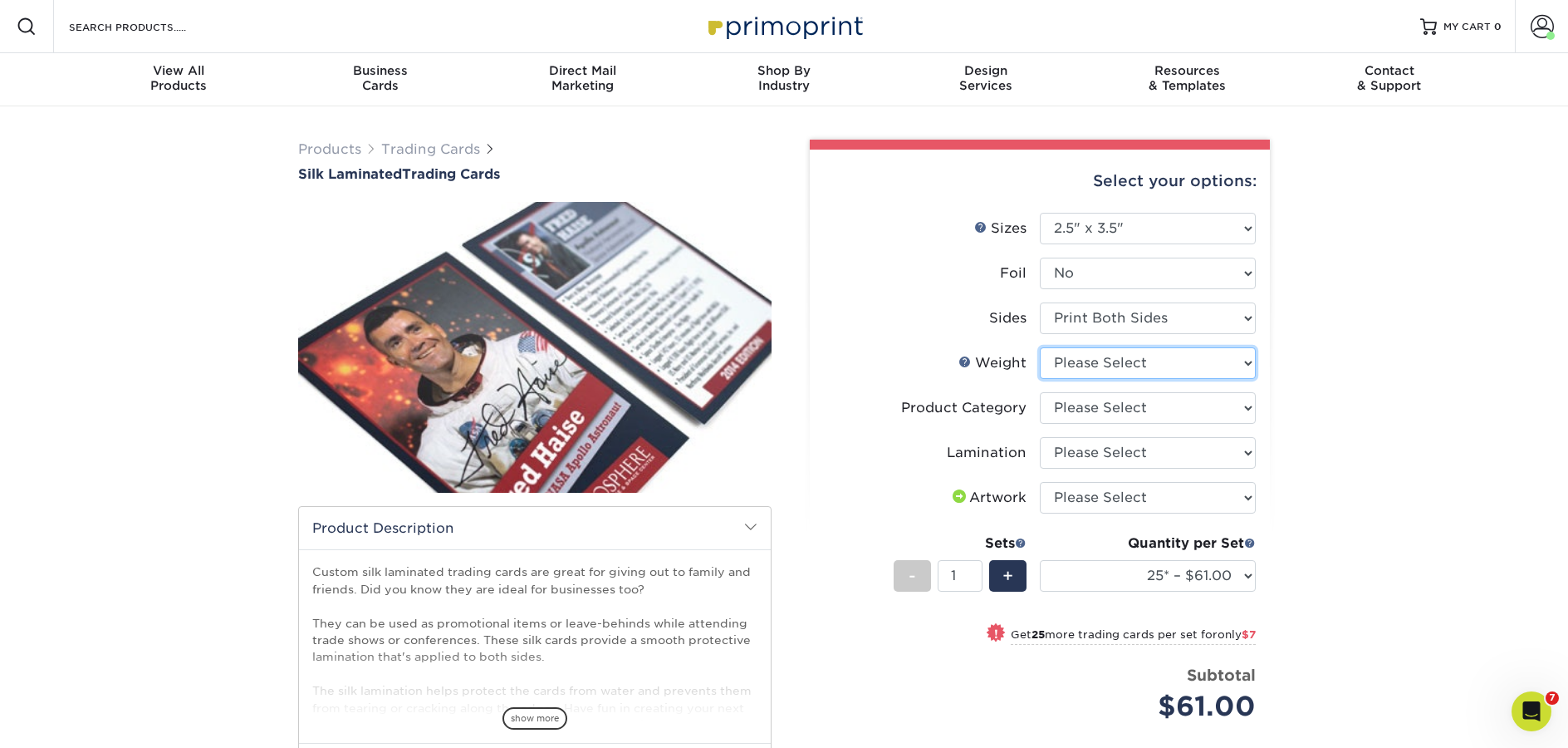
click at [1126, 361] on select "Please Select 16PT" at bounding box center [1147, 363] width 216 height 32
select select "16PT"
click at [1039, 347] on select "Please Select 16PT" at bounding box center [1147, 363] width 216 height 32
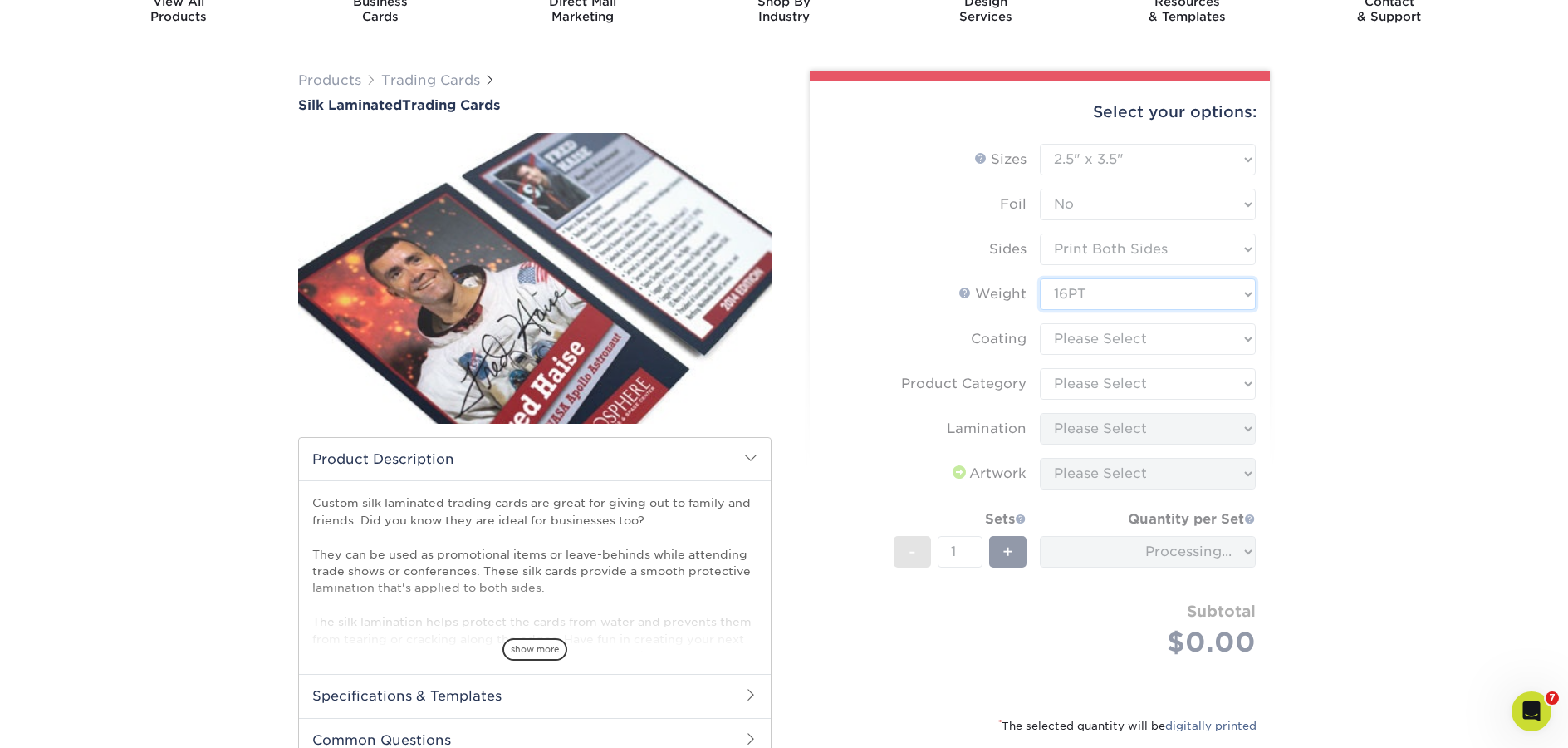
scroll to position [79, 0]
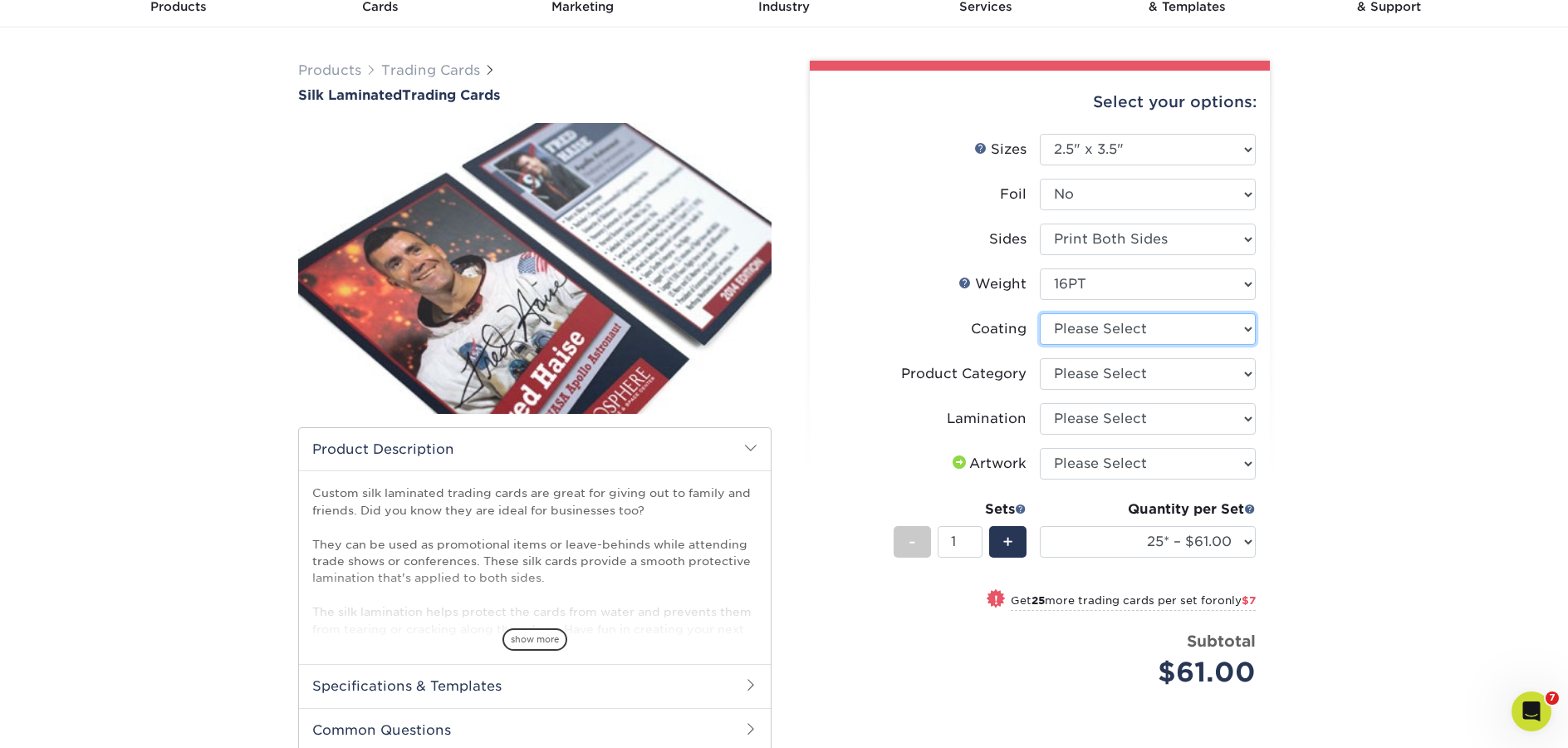
click at [1114, 326] on select at bounding box center [1147, 329] width 216 height 32
select select "3e7618de-abca-4bda-9f97-8b9129e913d8"
click at [1039, 313] on select at bounding box center [1147, 329] width 216 height 32
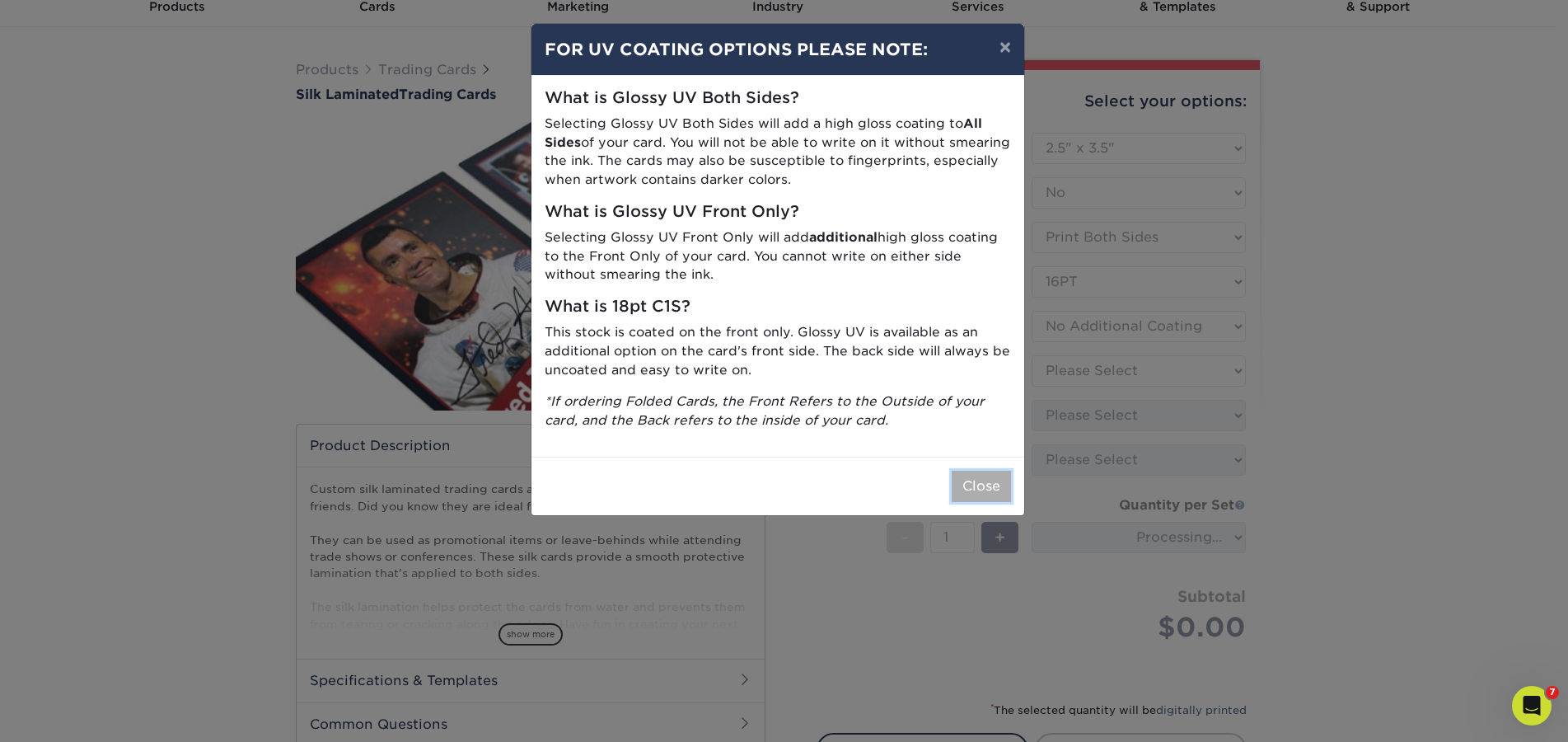
click at [989, 488] on button "Close" at bounding box center [981, 486] width 60 height 32
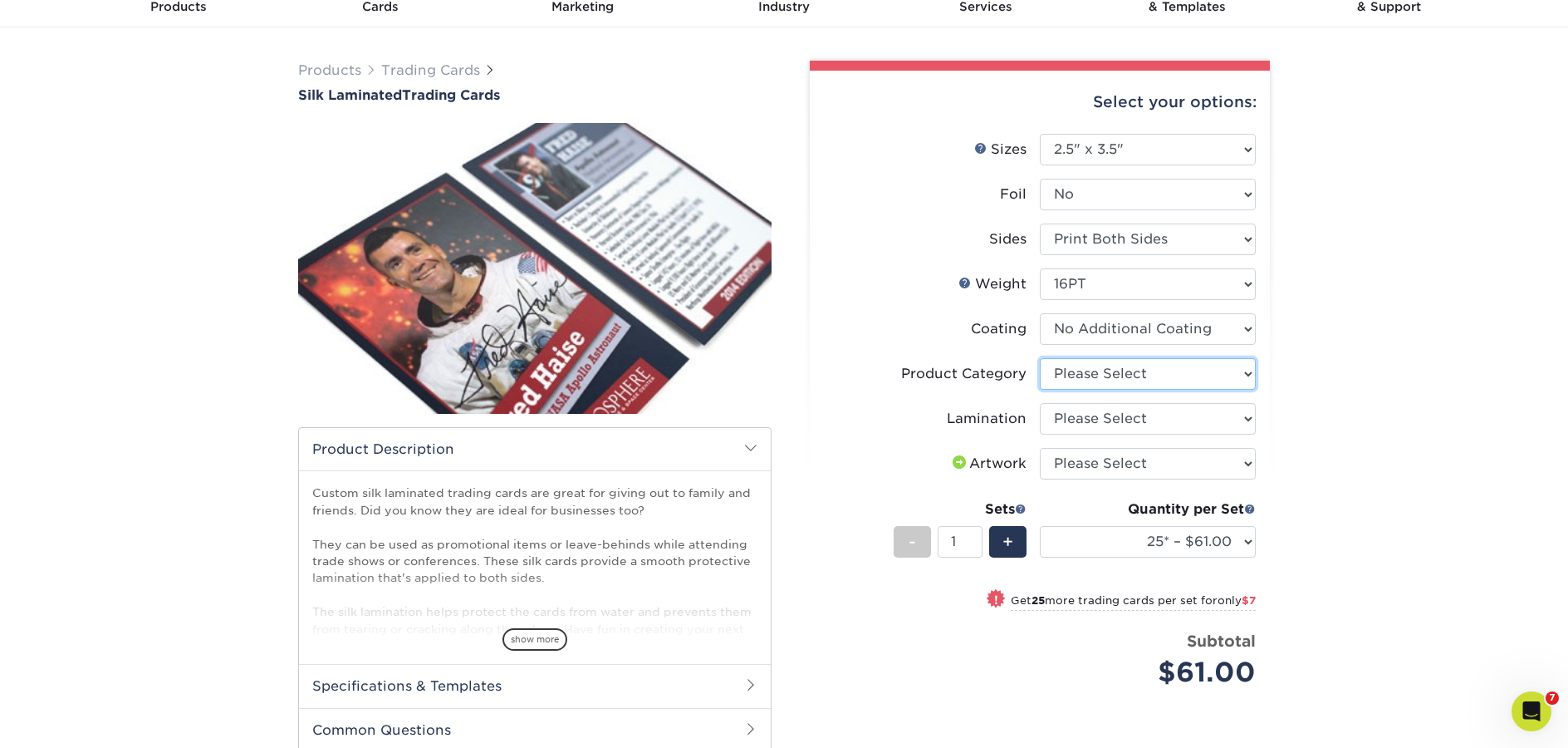
click at [1095, 377] on select "Please Select Trading Cards" at bounding box center [1147, 374] width 216 height 32
select select "c2f9bce9-36c2-409d-b101-c29d9d031e18"
click at [1039, 358] on select "Please Select Trading Cards" at bounding box center [1147, 374] width 216 height 32
click at [1082, 423] on select "Please Select Silk" at bounding box center [1147, 419] width 216 height 32
select select "ccacb42f-45f7-42d3-bbd3-7c8421cf37f0"
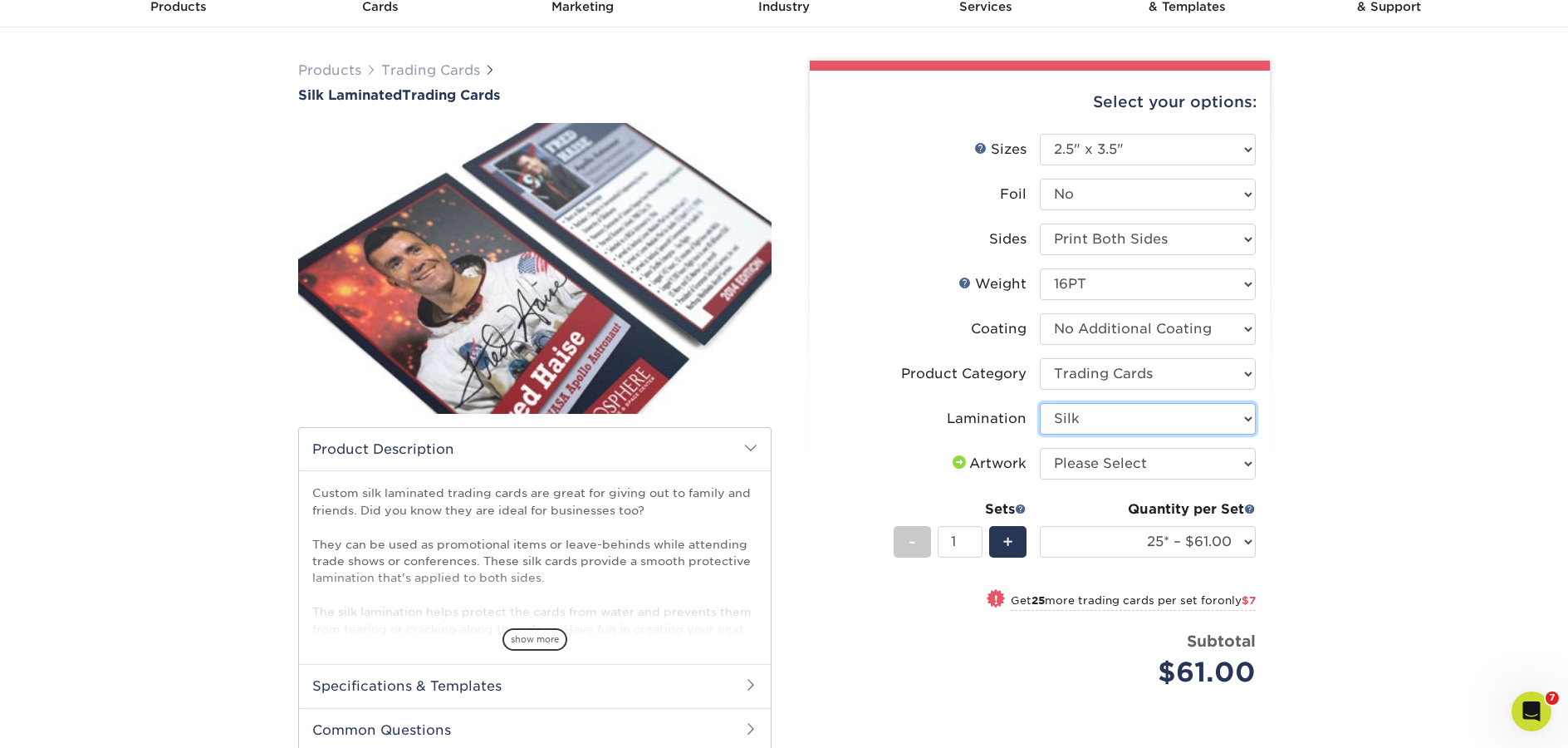
click at [1039, 403] on select "Please Select Silk" at bounding box center [1147, 419] width 216 height 32
click at [1095, 460] on select "Please Select I will upload files I need a design - $100" at bounding box center [1147, 463] width 216 height 32
select select "upload"
click at [1039, 447] on select "Please Select I will upload files I need a design - $100" at bounding box center [1147, 463] width 216 height 32
click at [1245, 546] on select "25* – $61.00 50* – $68.00 75* – $74.00 100* – $81.00 250* – $88.00 500 – $98.00…" at bounding box center [1147, 542] width 216 height 32
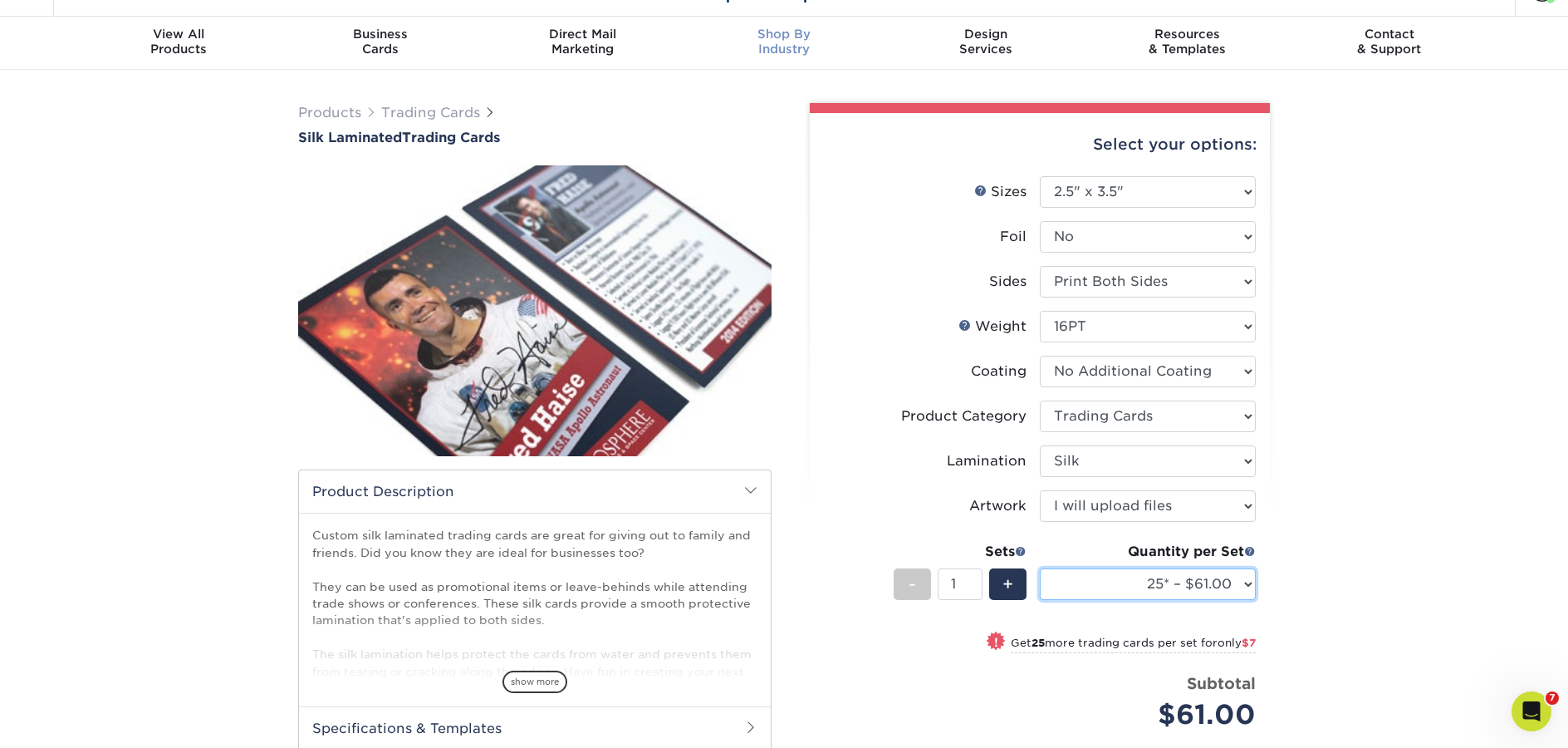
scroll to position [0, 0]
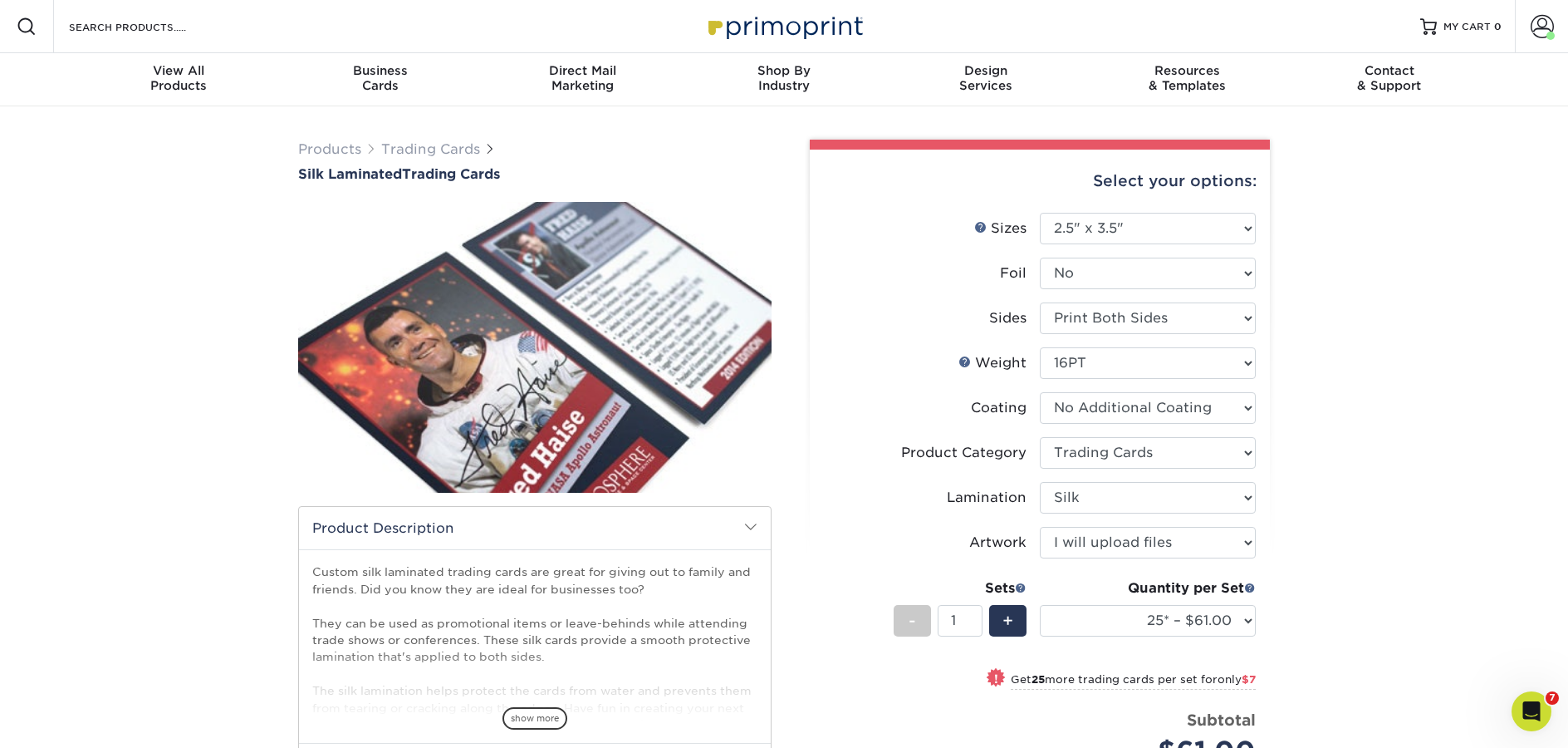
click at [757, 27] on img at bounding box center [784, 26] width 166 height 35
